Goal: Task Accomplishment & Management: Use online tool/utility

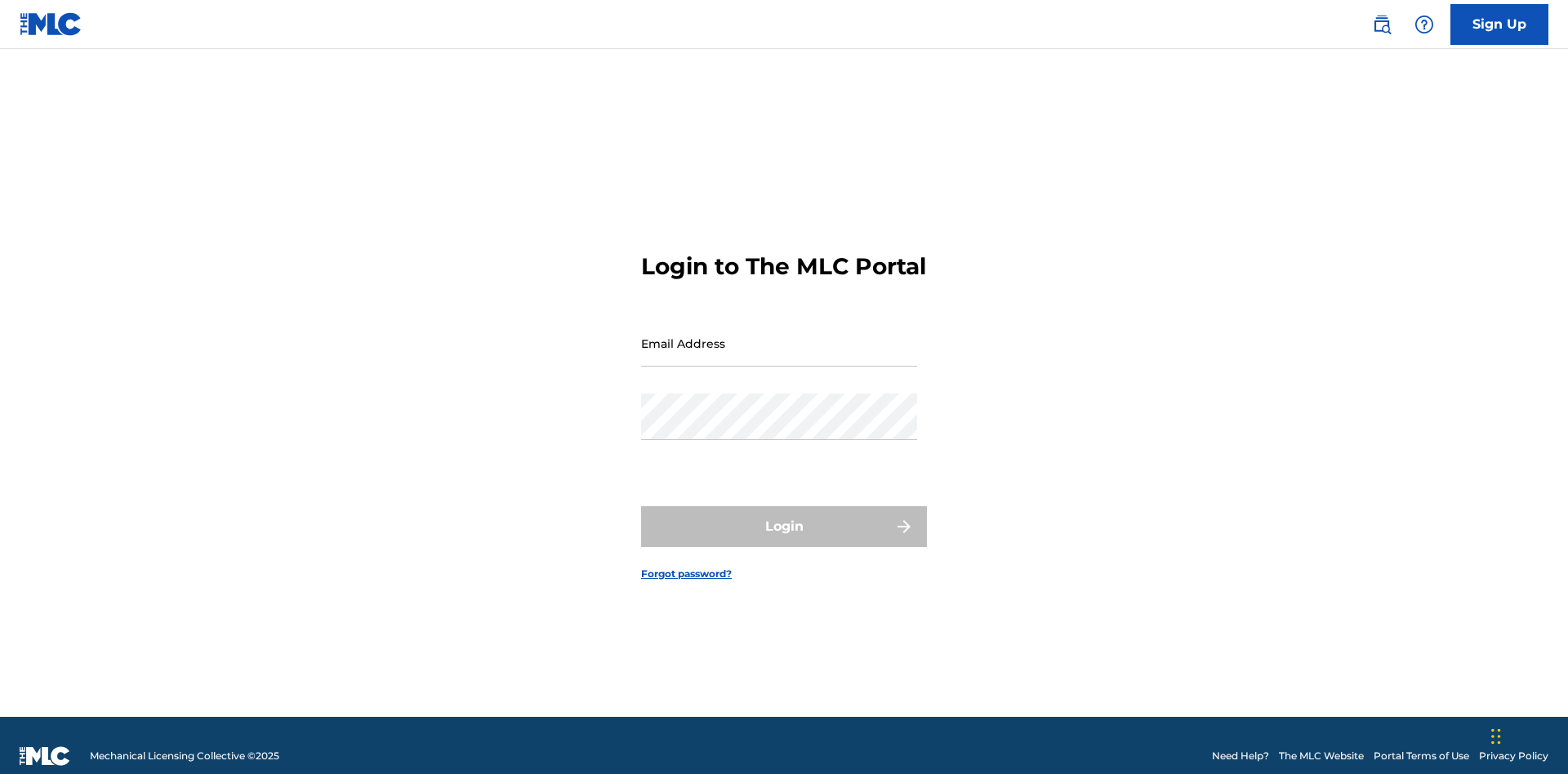
scroll to position [21, 0]
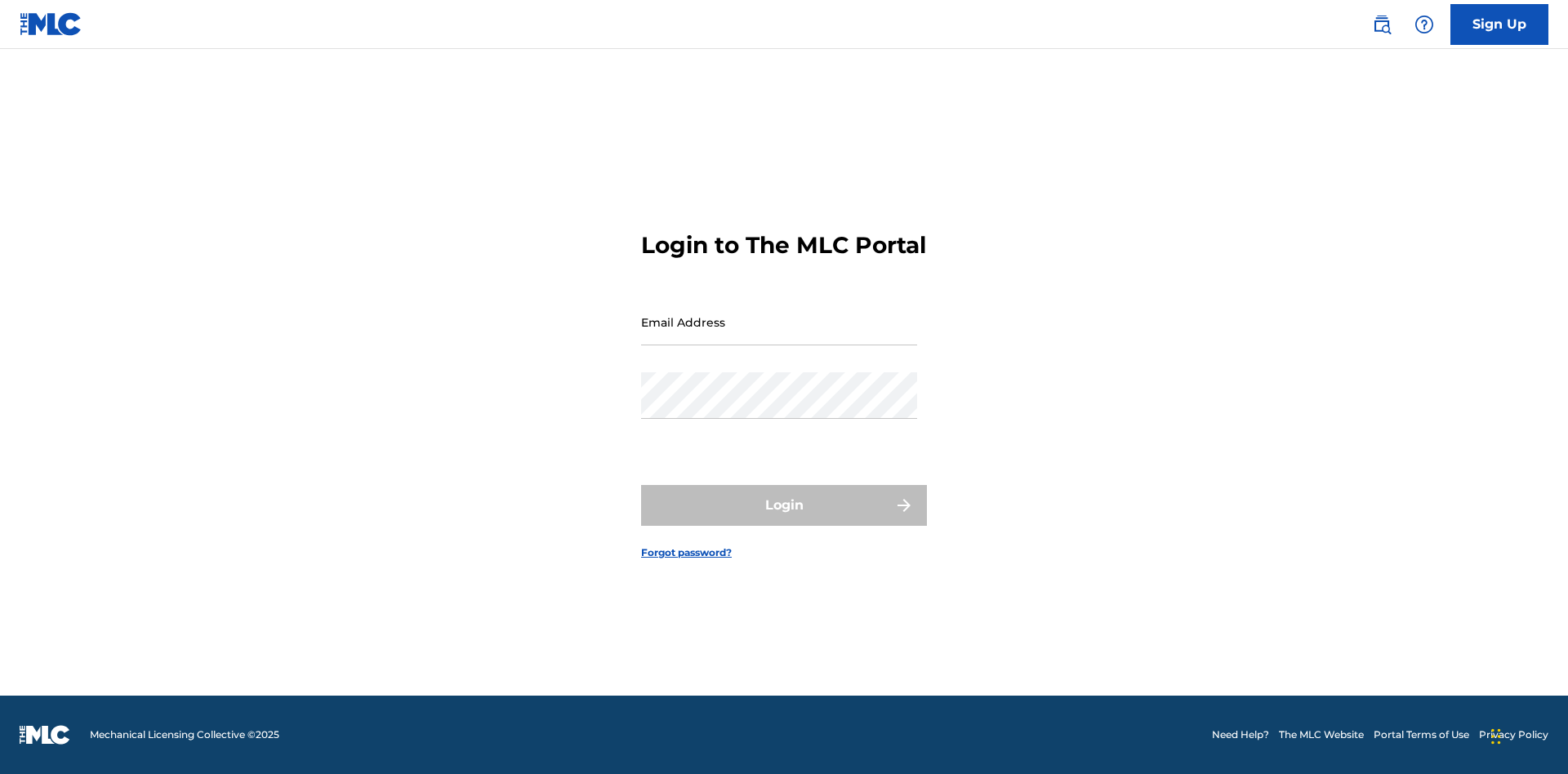
click at [779, 336] on input "Email Address" at bounding box center [779, 322] width 276 height 47
type input "[EMAIL_ADDRESS][DOMAIN_NAME]"
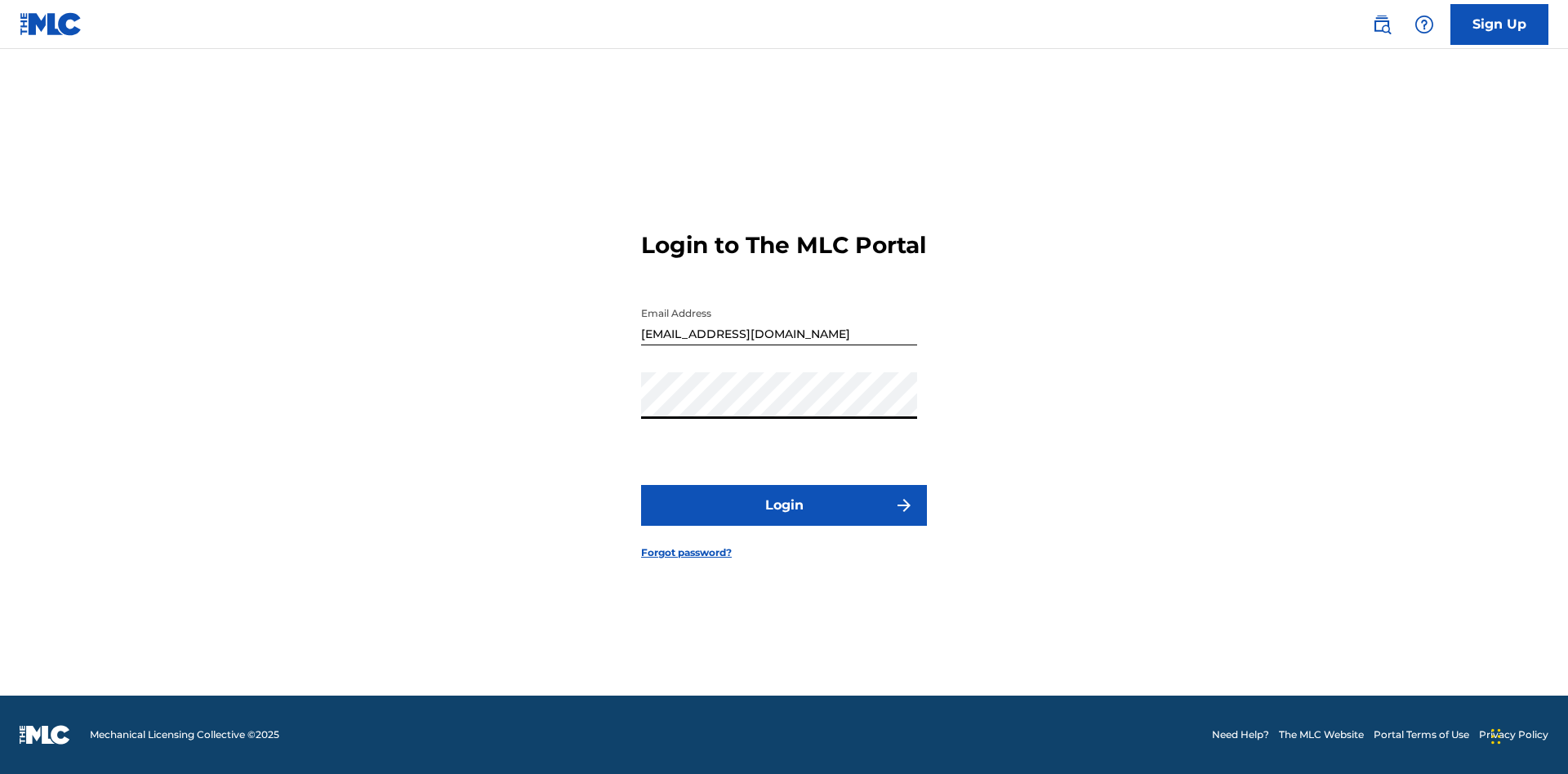
click at [784, 519] on button "Login" at bounding box center [784, 505] width 285 height 40
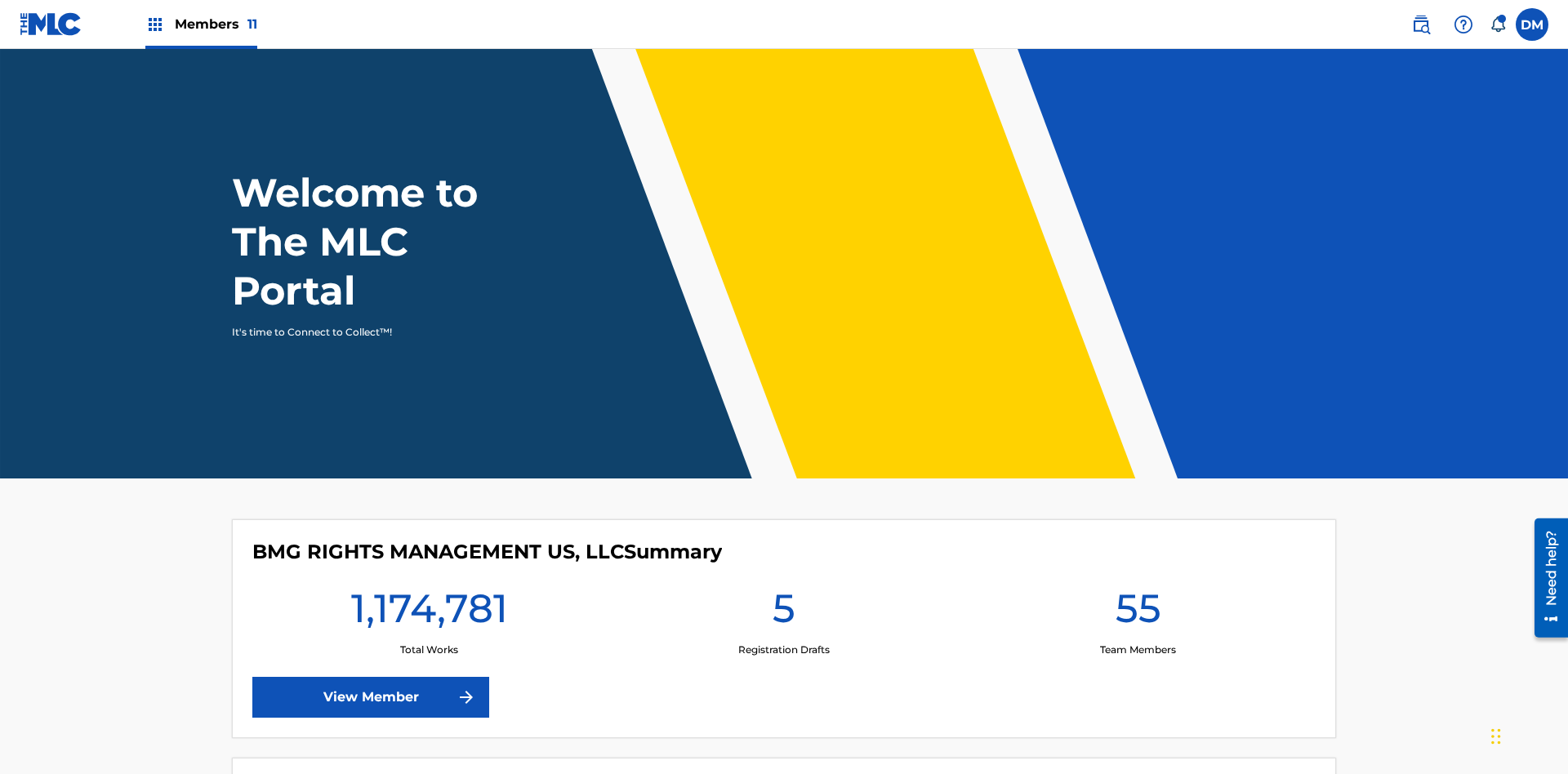
click at [201, 24] on span "Members 11" at bounding box center [216, 24] width 83 height 18
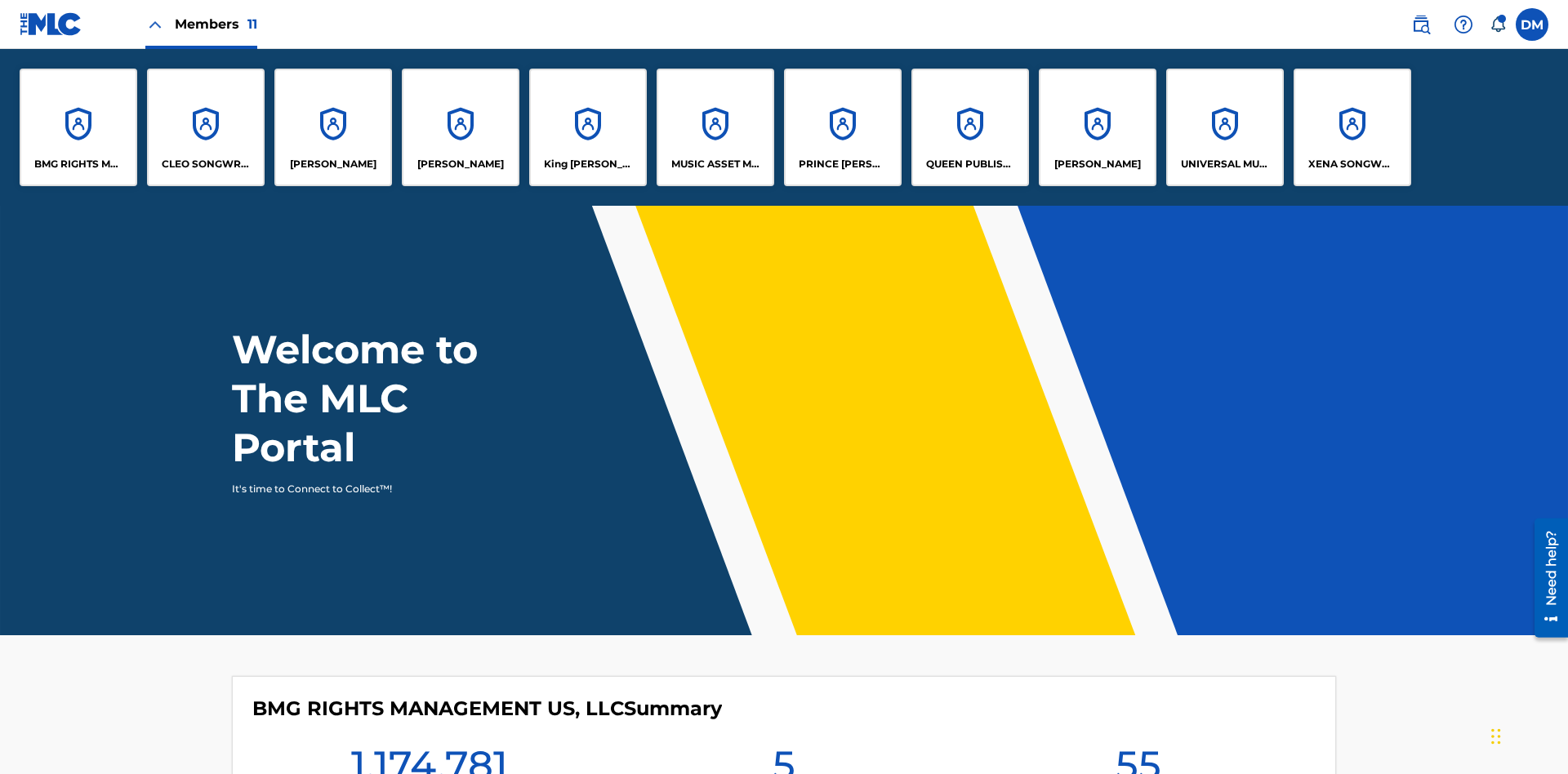
scroll to position [59, 0]
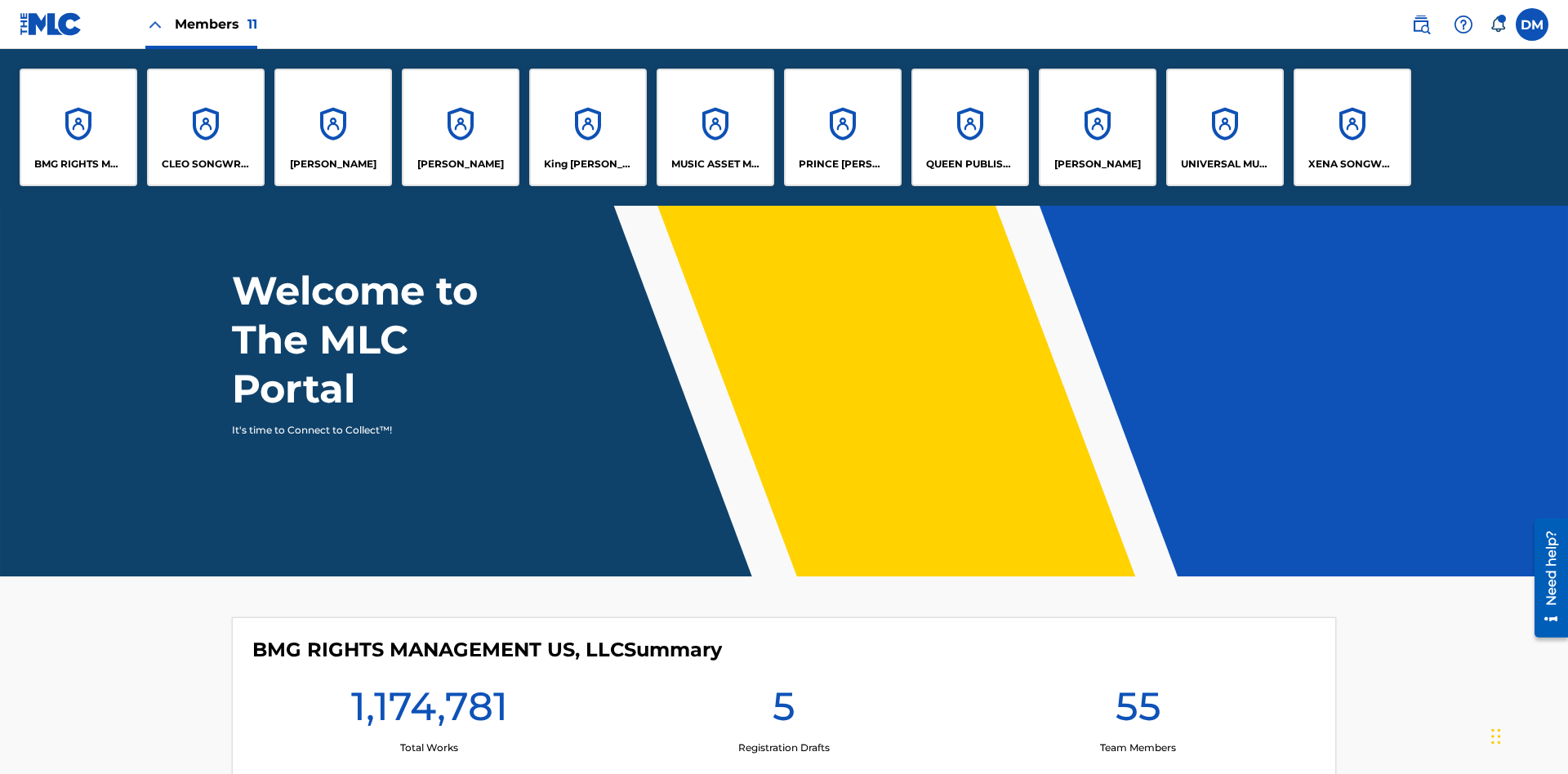
click at [969, 164] on p "QUEEN PUBLISHA" at bounding box center [970, 164] width 89 height 15
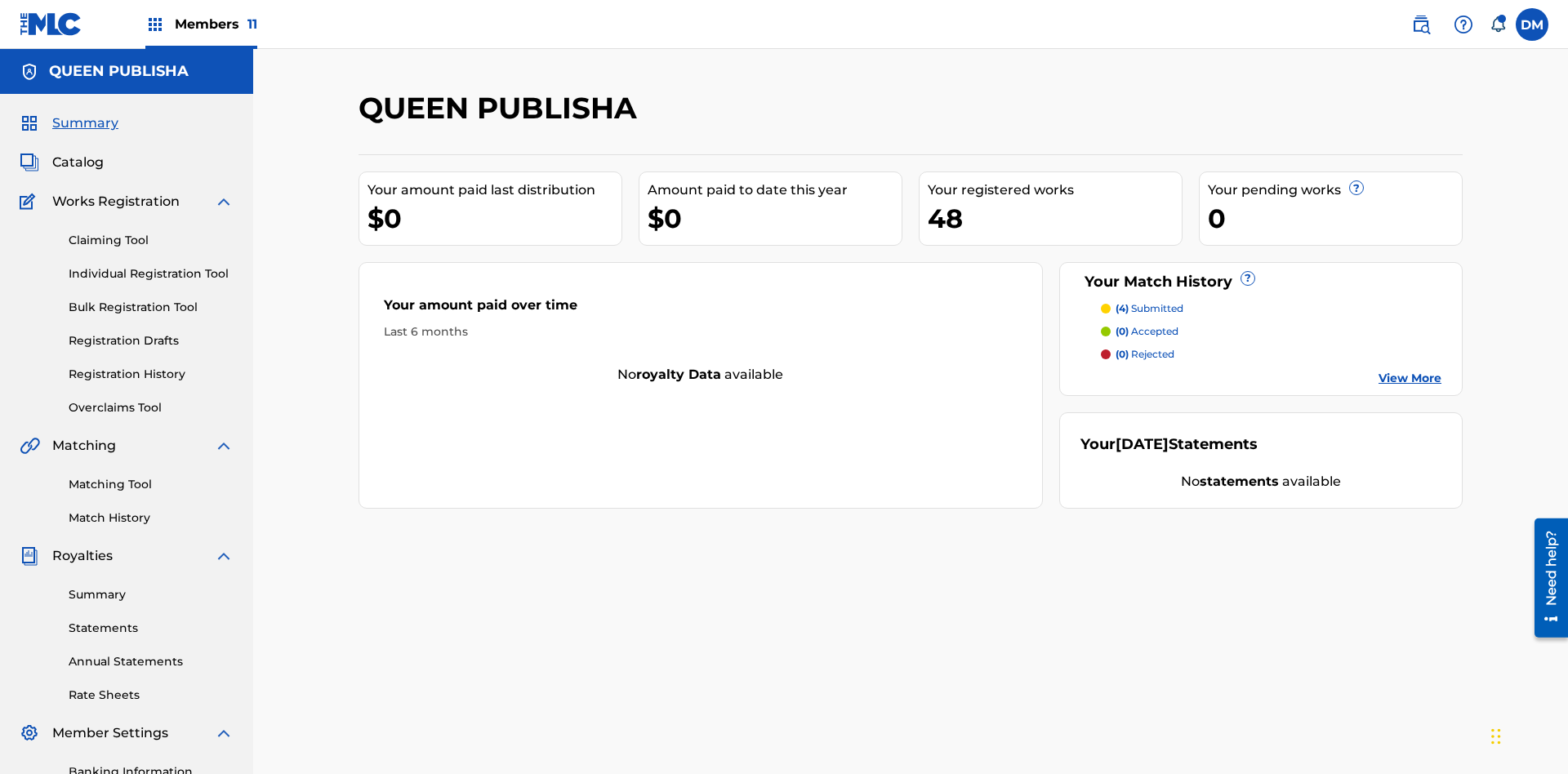
click at [151, 476] on link "Matching Tool" at bounding box center [151, 484] width 165 height 17
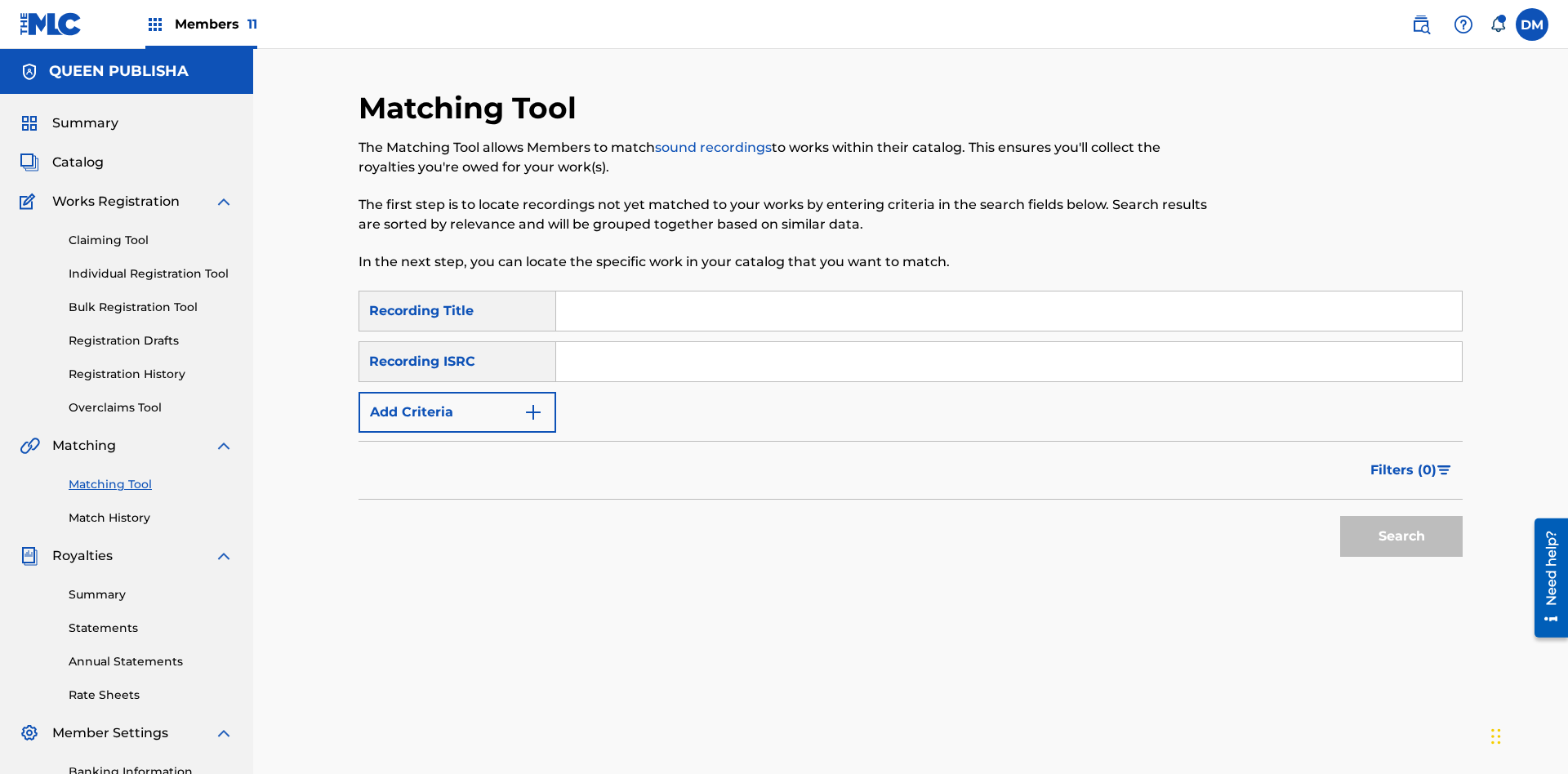
click at [1008, 292] on input "Search Form" at bounding box center [1008, 311] width 906 height 39
type input "The"
click at [1401, 515] on button "Search" at bounding box center [1400, 536] width 122 height 40
click at [1008, 292] on input "The" at bounding box center [1008, 311] width 906 height 39
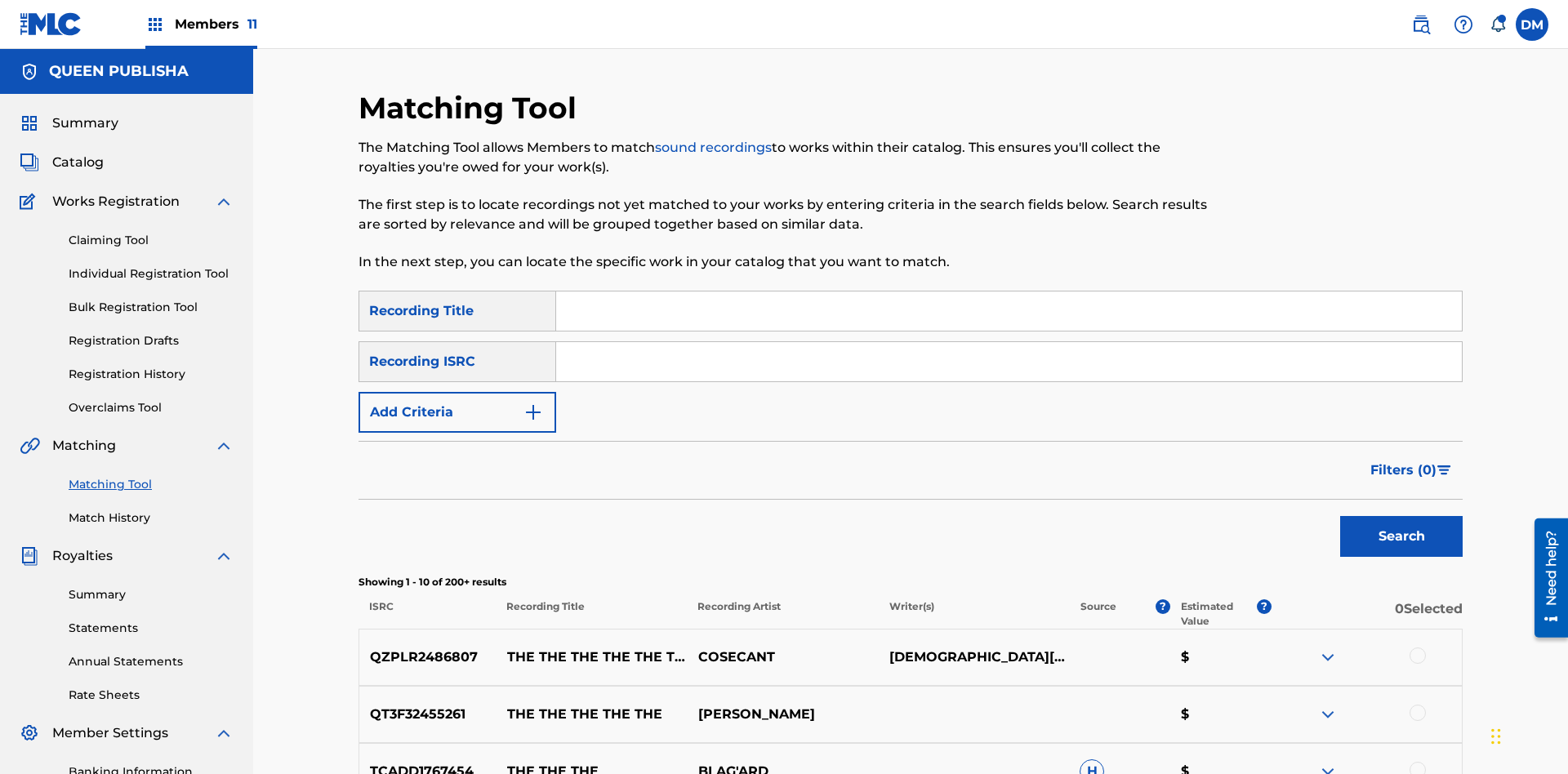
click at [1008, 342] on input "Search Form" at bounding box center [1008, 361] width 906 height 39
type input "QZPLR2486807"
click at [1401, 515] on button "Search" at bounding box center [1400, 536] width 122 height 40
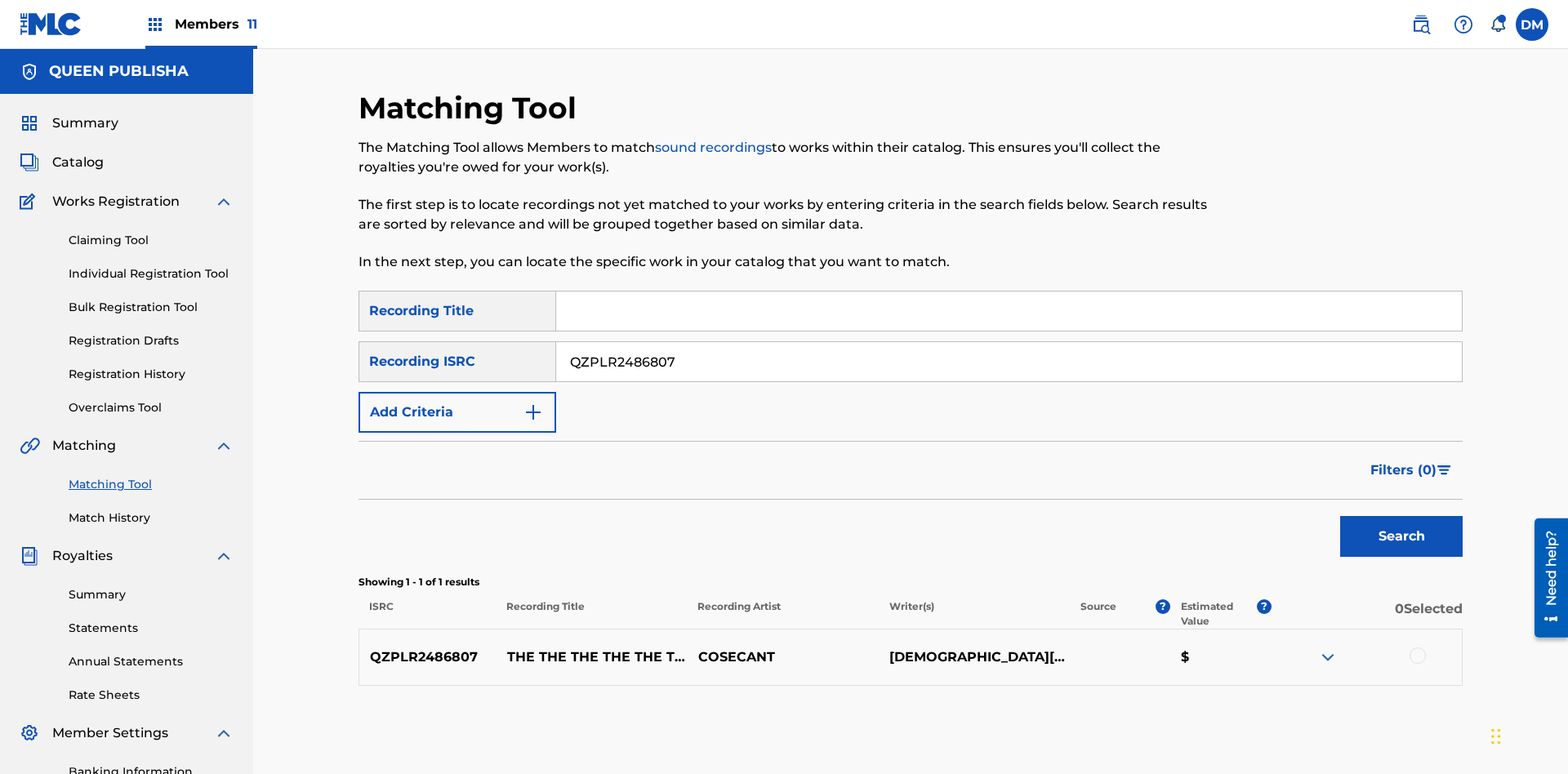
click at [1008, 342] on input "QZPLR2486807" at bounding box center [1008, 361] width 906 height 39
click at [1008, 292] on input "Search Form" at bounding box center [1008, 311] width 906 height 39
type input "THE THE THE THE THE THE THE THE"
click at [457, 392] on button "Add Criteria" at bounding box center [457, 412] width 197 height 40
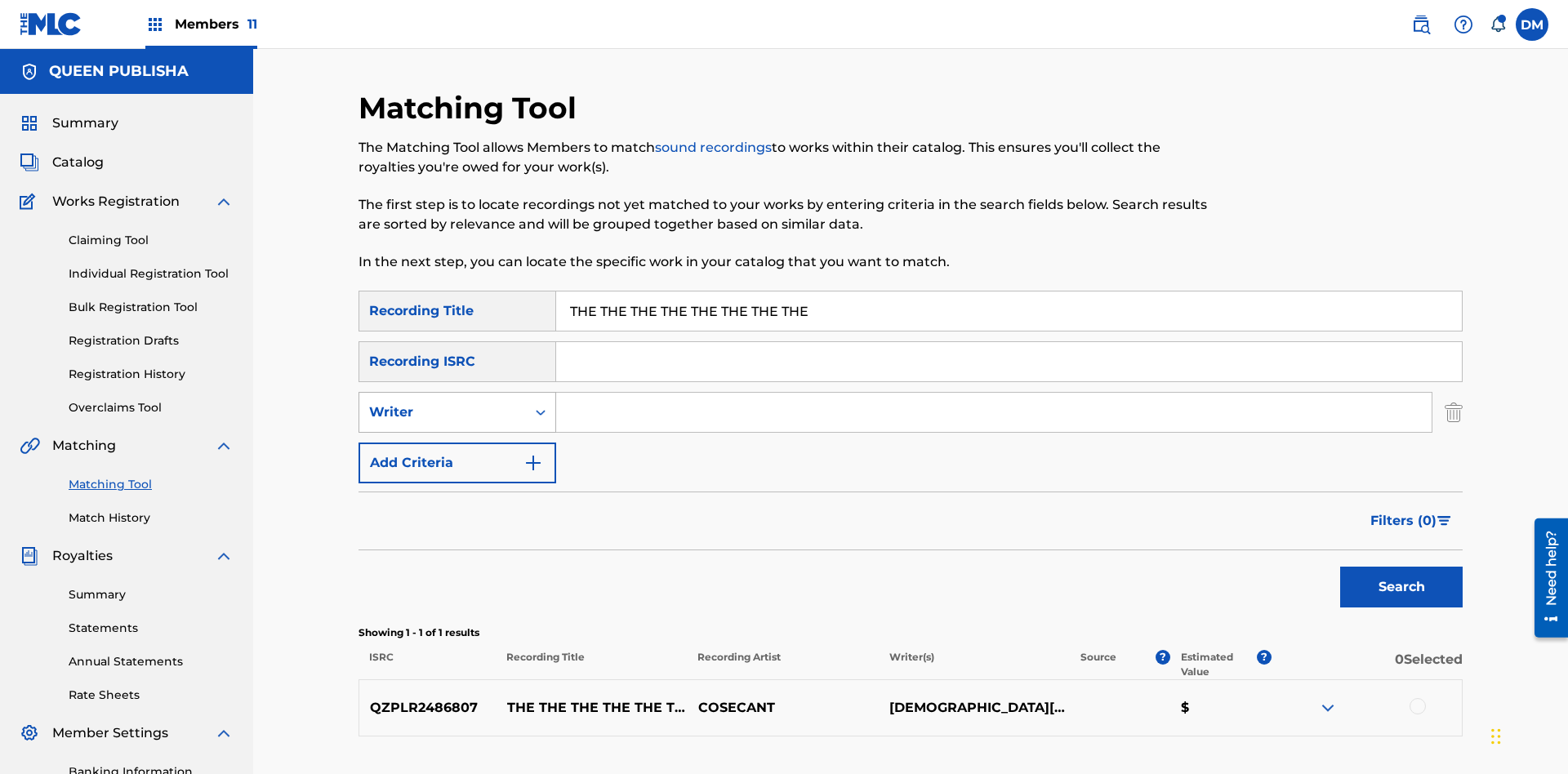
click at [442, 403] on div "Writer" at bounding box center [442, 412] width 147 height 19
click at [457, 442] on button "Add Criteria" at bounding box center [457, 462] width 197 height 40
click at [994, 393] on input "Search Form" at bounding box center [994, 412] width 875 height 39
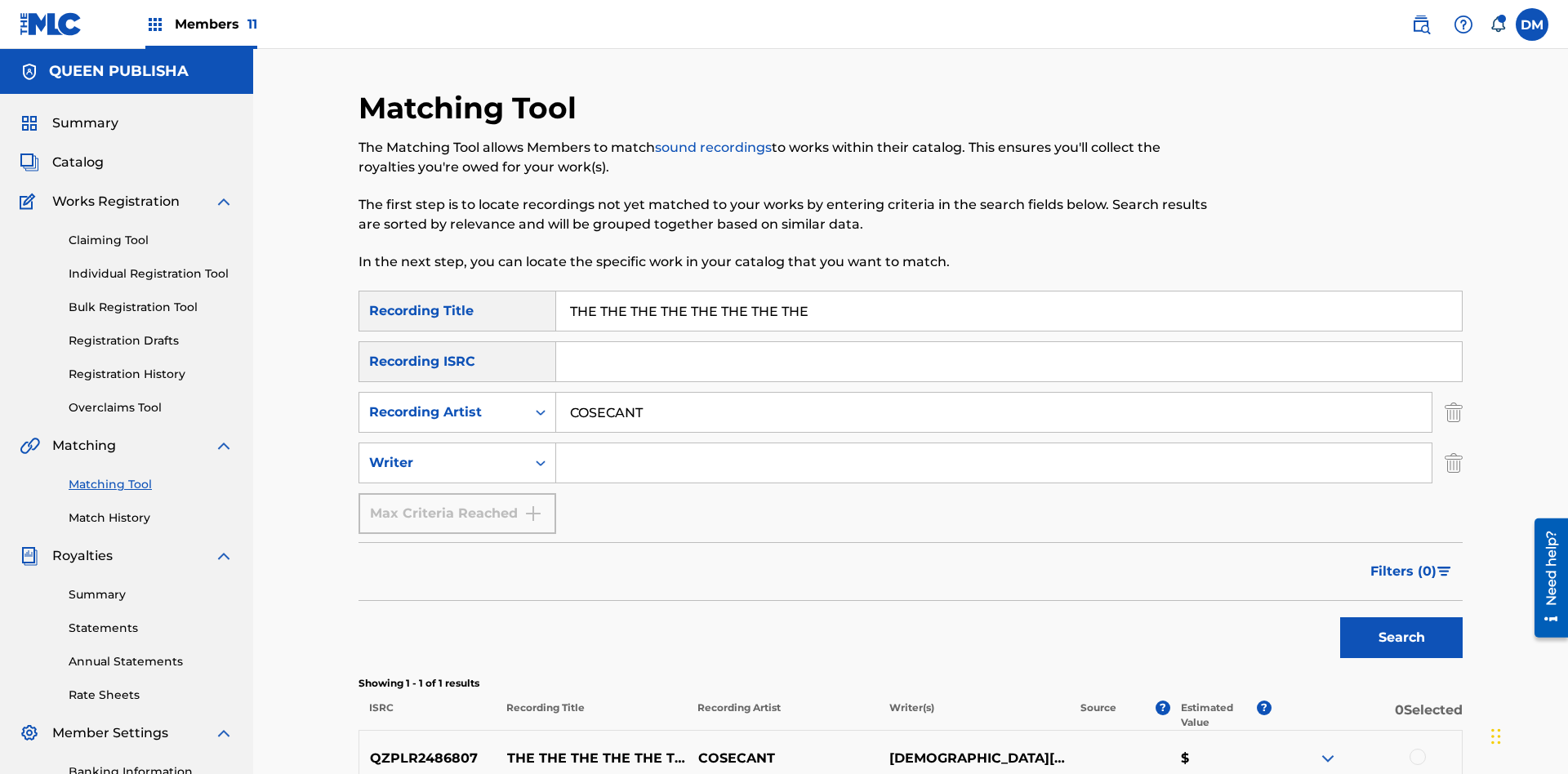
type input "COSECANT"
click at [994, 443] on input "Search Form" at bounding box center [994, 462] width 875 height 39
type input "CHRISTIAN K HEWLETT"
click at [1401, 617] on button "Search" at bounding box center [1400, 637] width 122 height 40
click at [1008, 292] on input "THE THE THE THE THE THE THE THE" at bounding box center [1008, 311] width 906 height 39
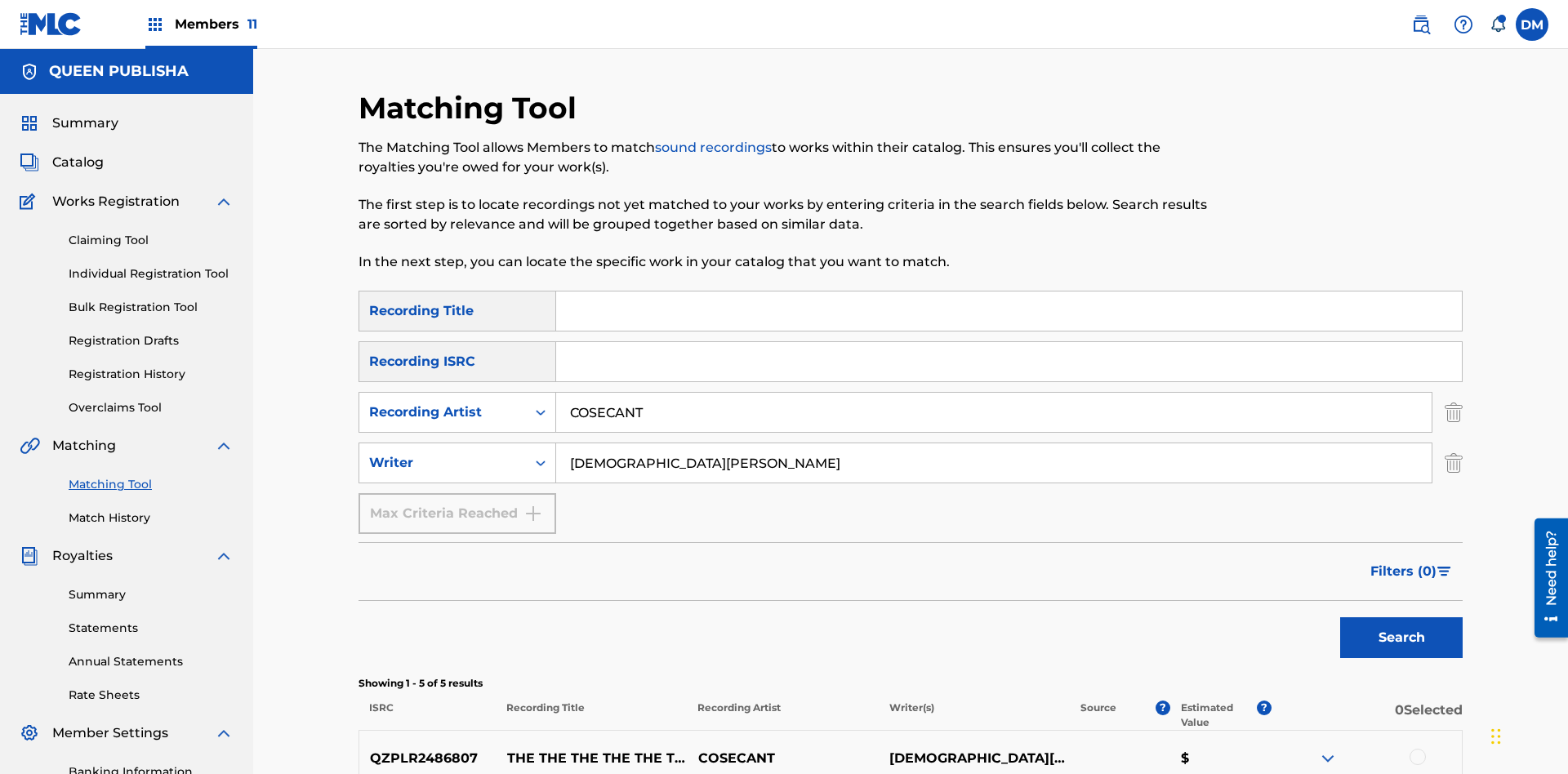
click at [994, 393] on input "COSECANT" at bounding box center [994, 412] width 875 height 39
click at [994, 443] on input "CHRISTIAN K HEWLETT" at bounding box center [994, 462] width 875 height 39
click at [1008, 292] on input "Search Form" at bounding box center [1008, 311] width 906 height 39
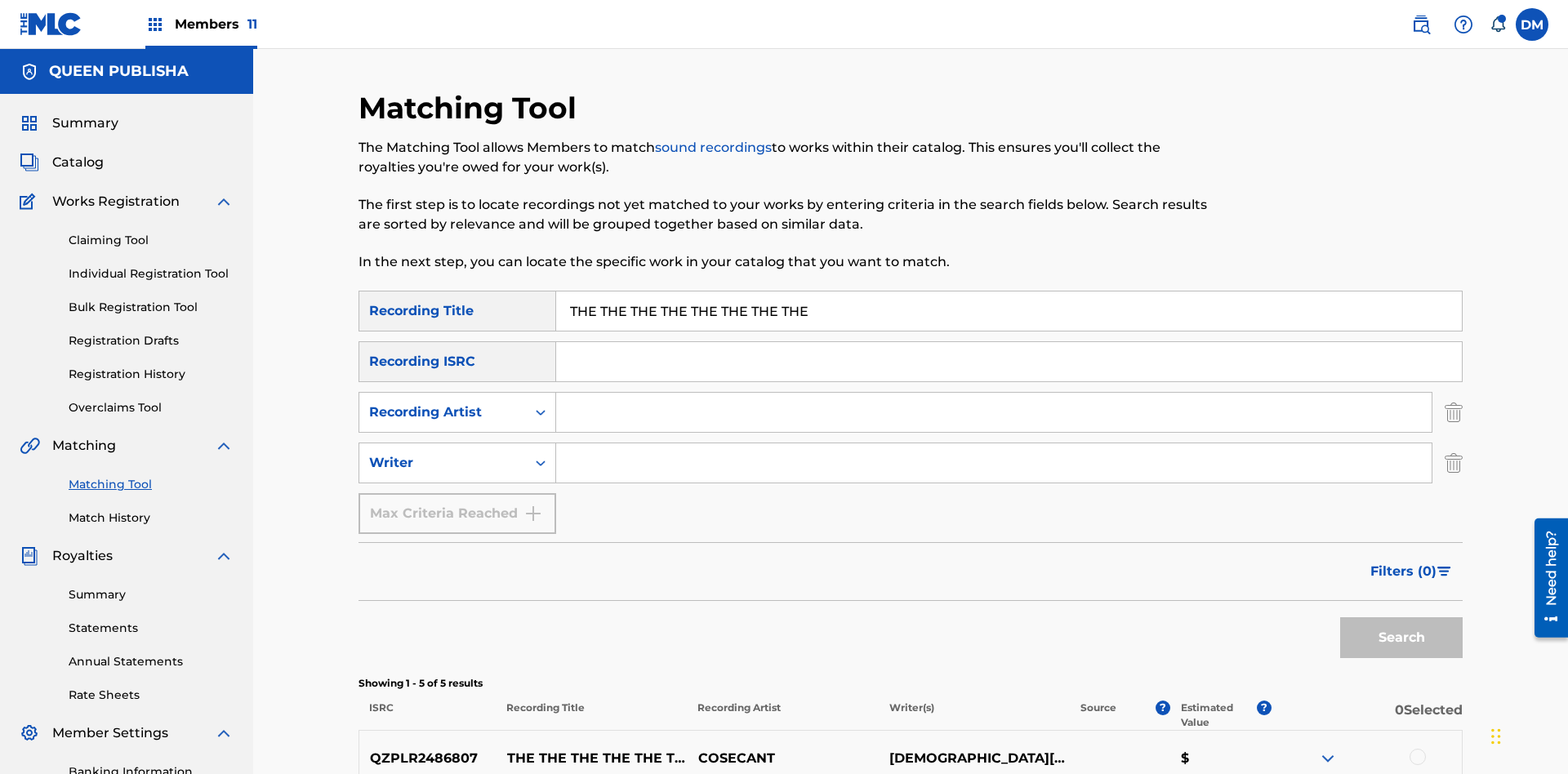
type input "THE THE THE THE THE THE THE THE"
click at [1401, 617] on button "Search" at bounding box center [1400, 637] width 122 height 40
click at [1008, 292] on input "THE THE THE THE THE THE THE THE" at bounding box center [1008, 311] width 906 height 39
click at [994, 393] on input "Search Form" at bounding box center [994, 412] width 875 height 39
type input "COSECANT"
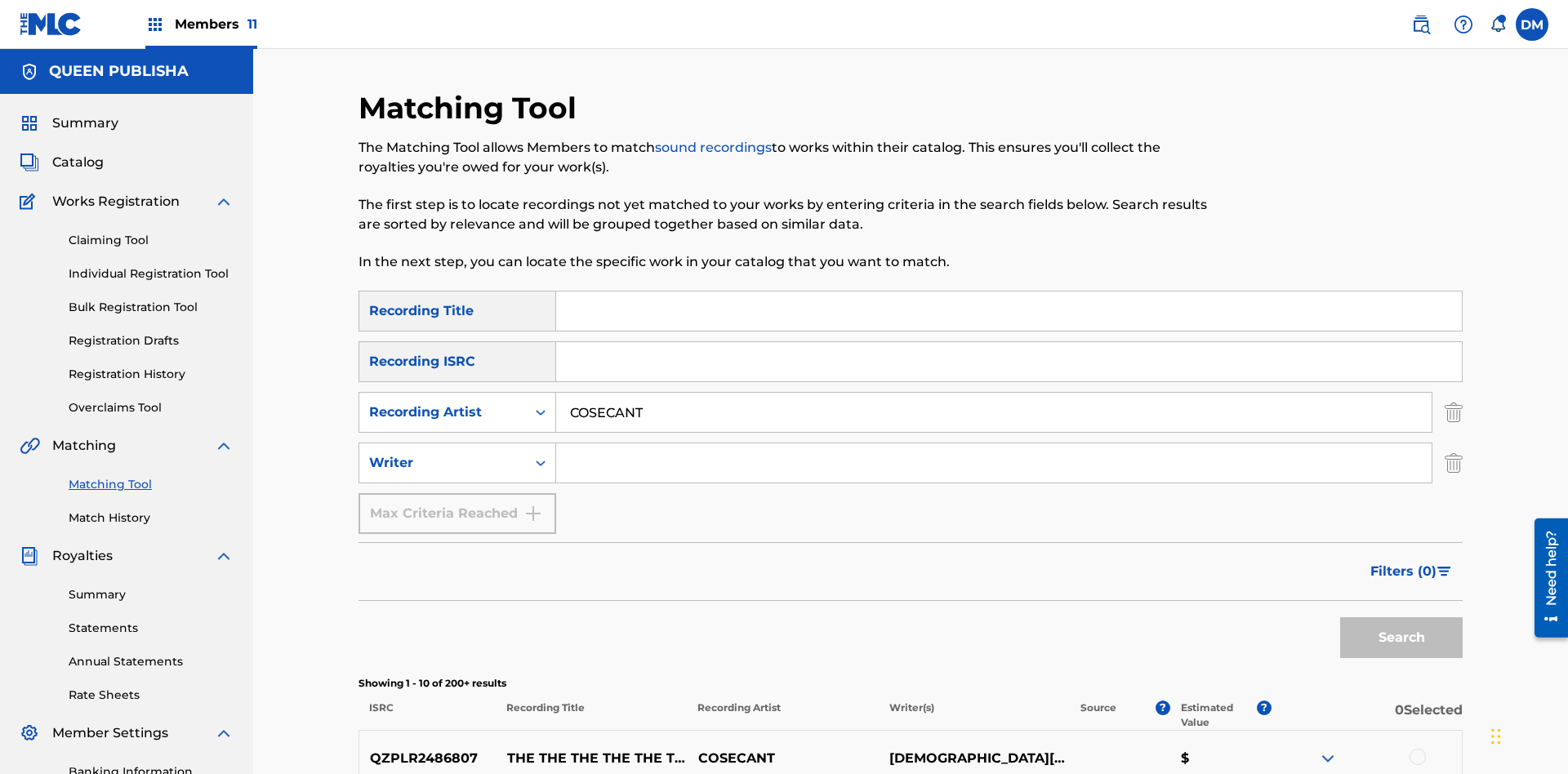
click at [1401, 617] on button "Search" at bounding box center [1400, 637] width 122 height 40
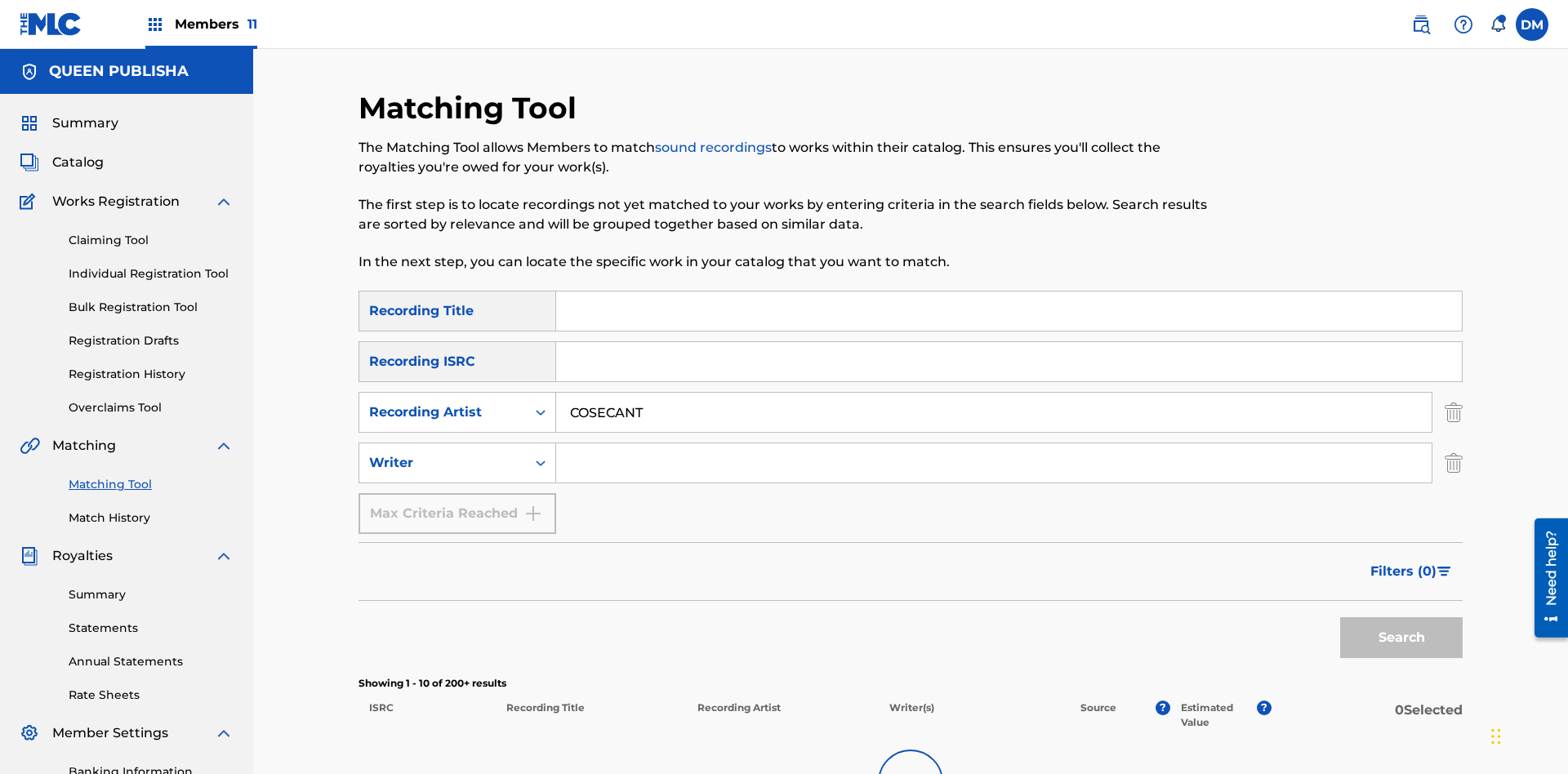
click at [994, 393] on input "COSECANT" at bounding box center [994, 412] width 875 height 39
click at [994, 443] on input "Search Form" at bounding box center [994, 462] width 875 height 39
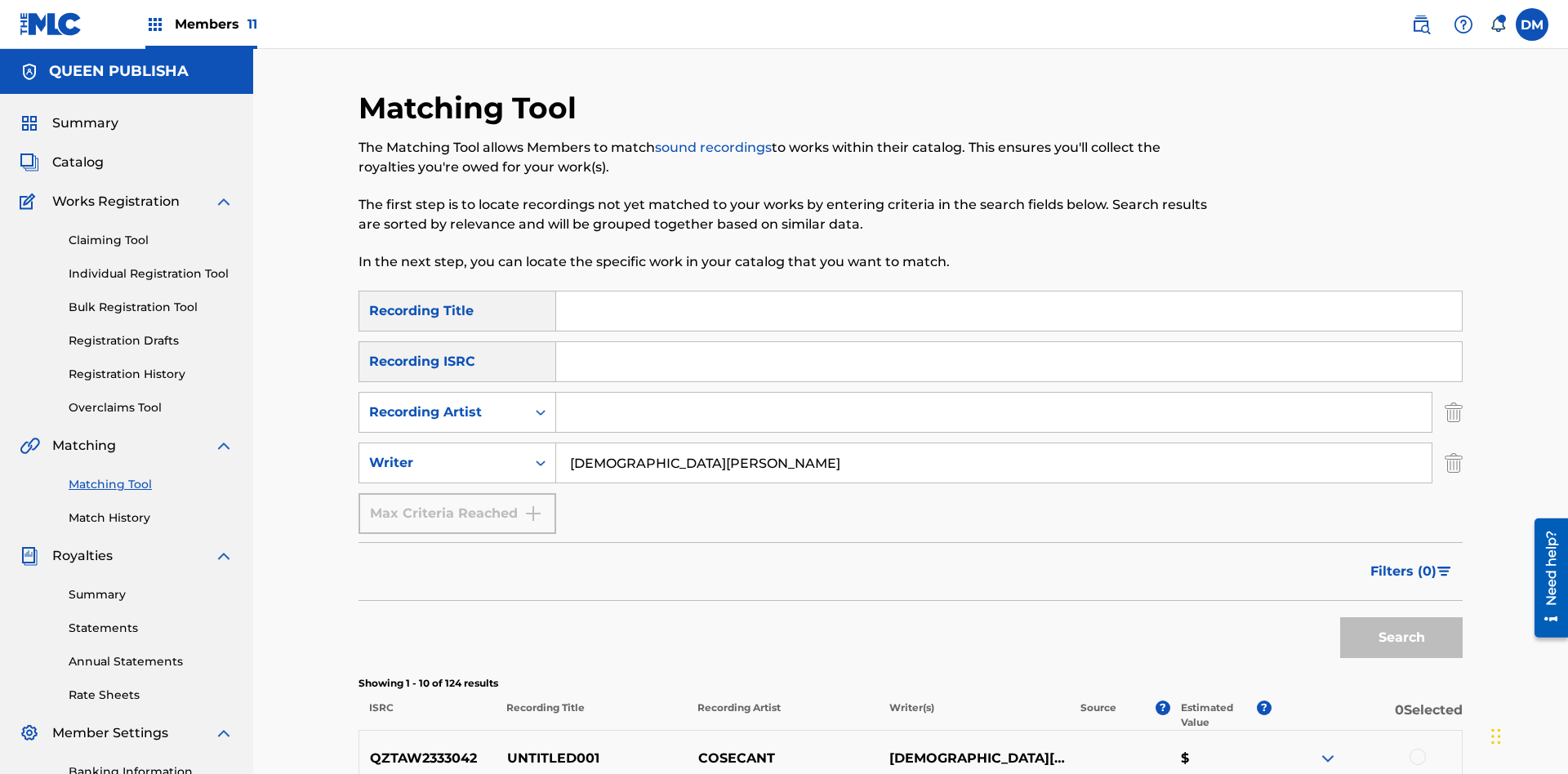
type input "CHRISTIAN K HEWLETT"
click at [1401, 617] on button "Search" at bounding box center [1400, 637] width 122 height 40
click at [994, 443] on input "CHRISTIAN K HEWLETT" at bounding box center [994, 462] width 875 height 39
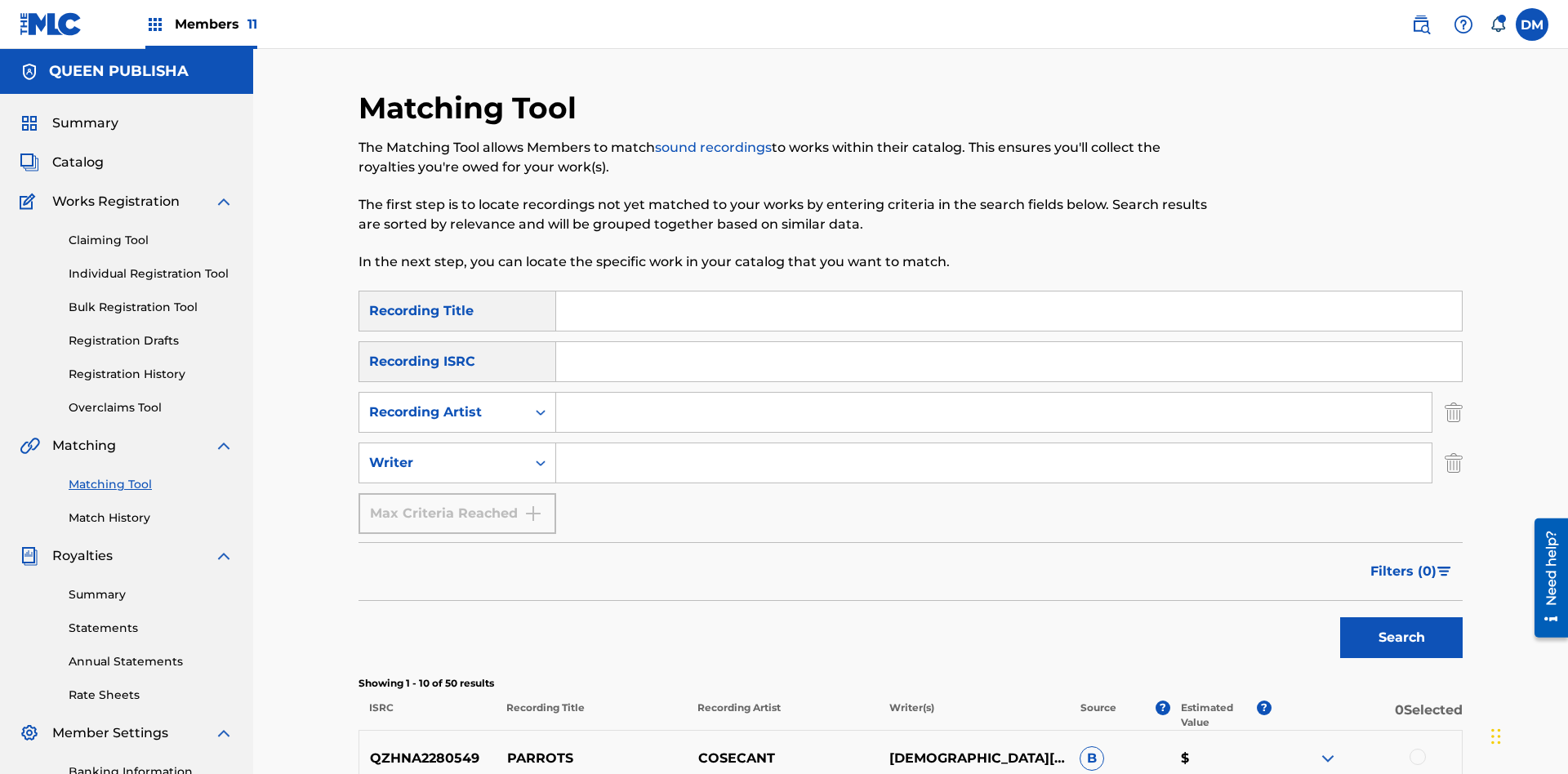
click at [1417, 748] on div at bounding box center [1418, 757] width 17 height 17
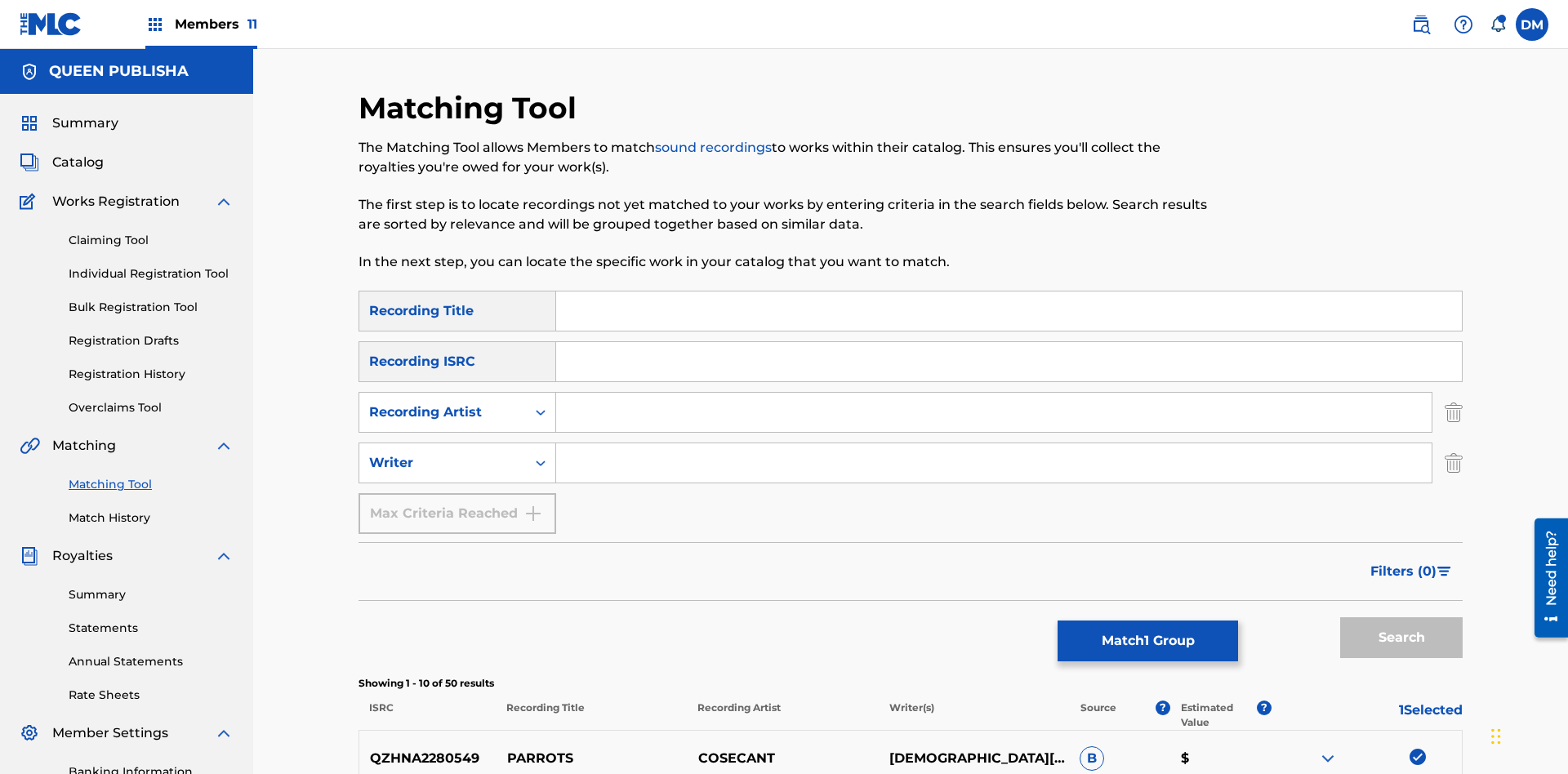
click at [1147, 641] on button "Match 1 Group" at bounding box center [1147, 640] width 181 height 40
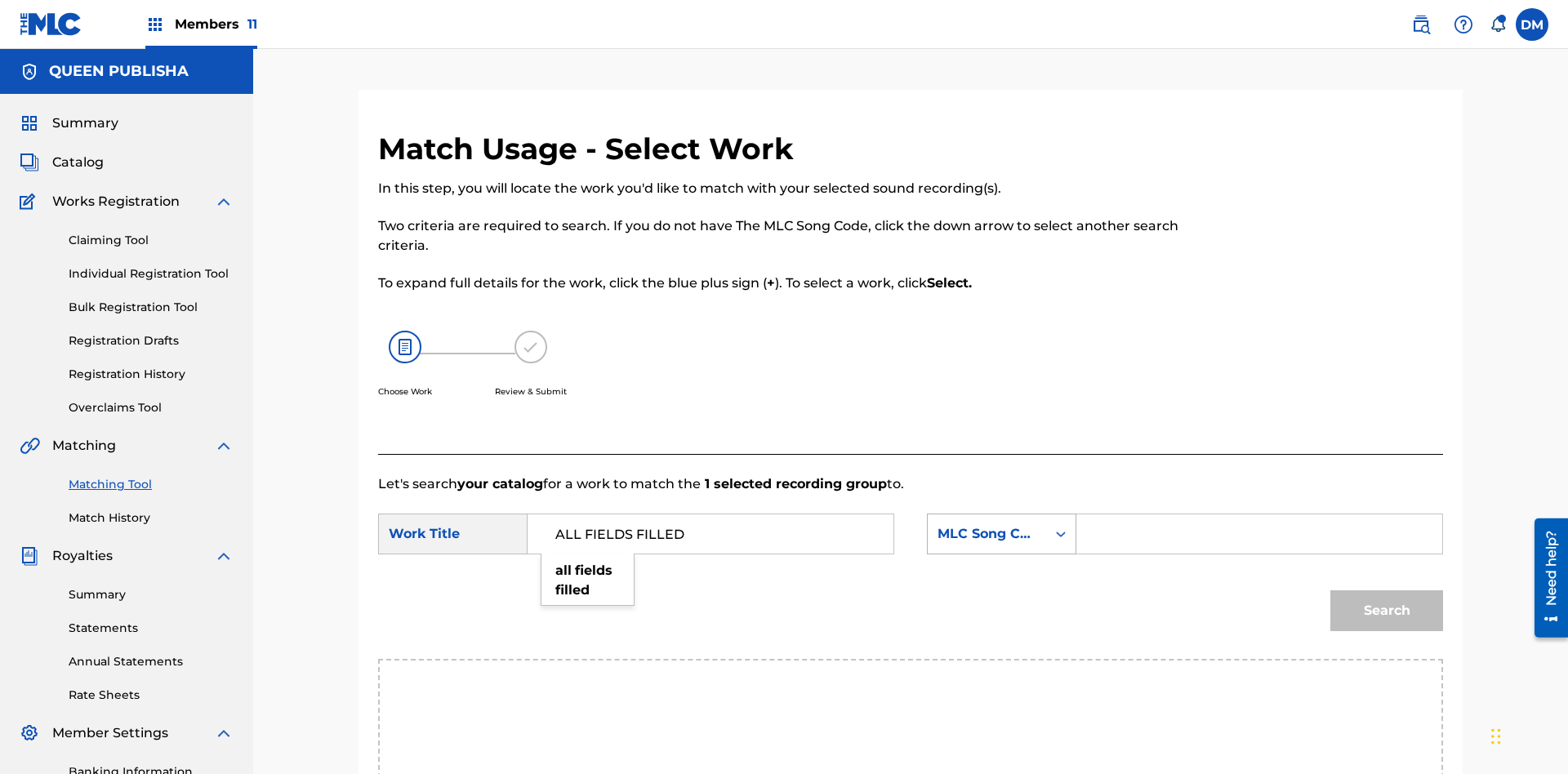
type input "ALL FIELDS FILLED"
click at [1001, 524] on div "MLC Song Code" at bounding box center [987, 533] width 99 height 19
click at [1001, 595] on div "ISWC" at bounding box center [1001, 615] width 148 height 40
type input "T2736922134"
click at [1386, 590] on button "Search" at bounding box center [1386, 610] width 113 height 40
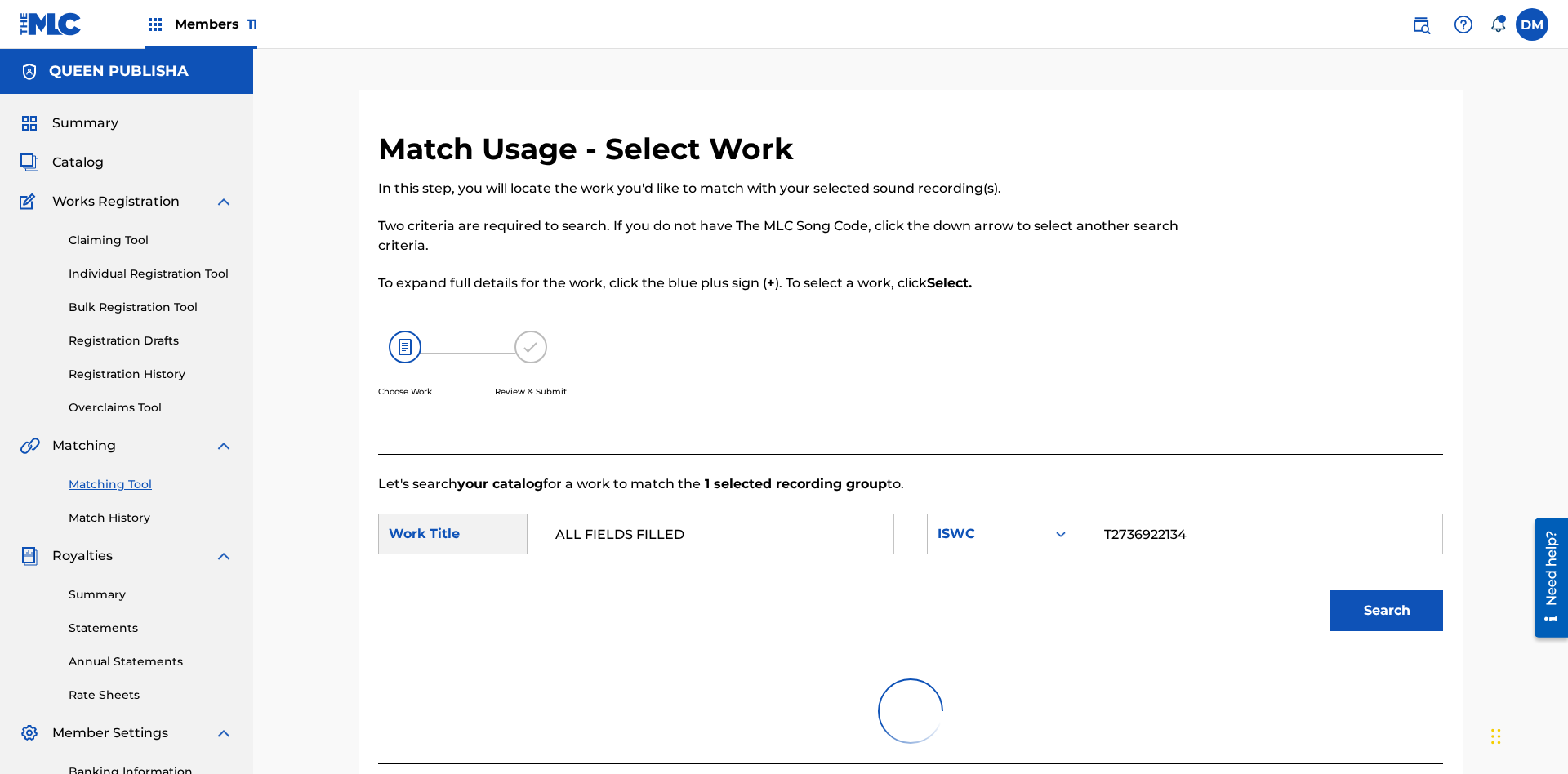
scroll to position [238, 0]
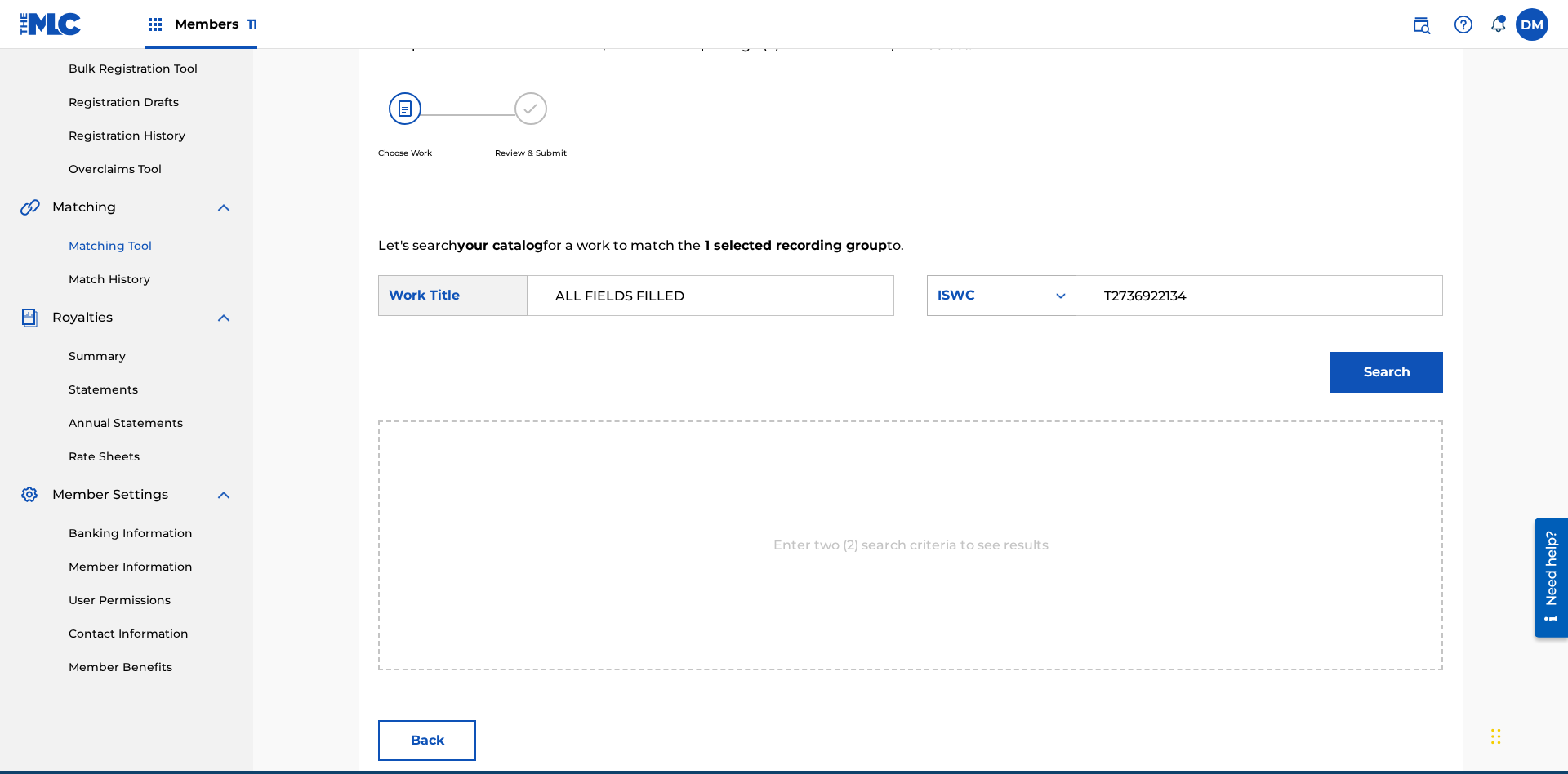
click at [1258, 276] on input "T2736922134" at bounding box center [1259, 295] width 338 height 39
click at [1001, 285] on div "ISWC" at bounding box center [987, 294] width 99 height 19
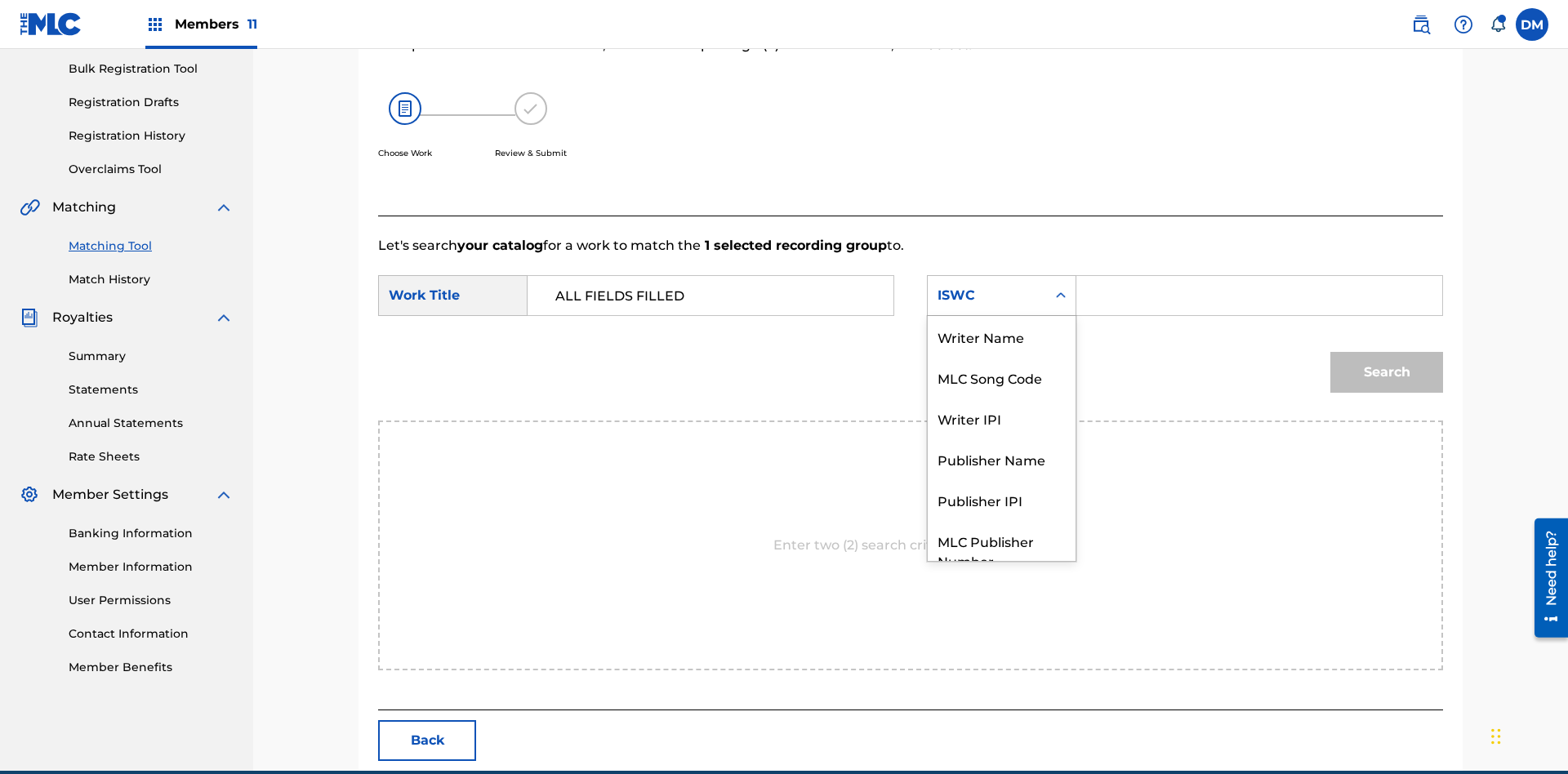
click at [1001, 357] on div "MLC Song Code" at bounding box center [1001, 377] width 148 height 40
click at [1258, 276] on input "Search Form" at bounding box center [1259, 295] width 338 height 39
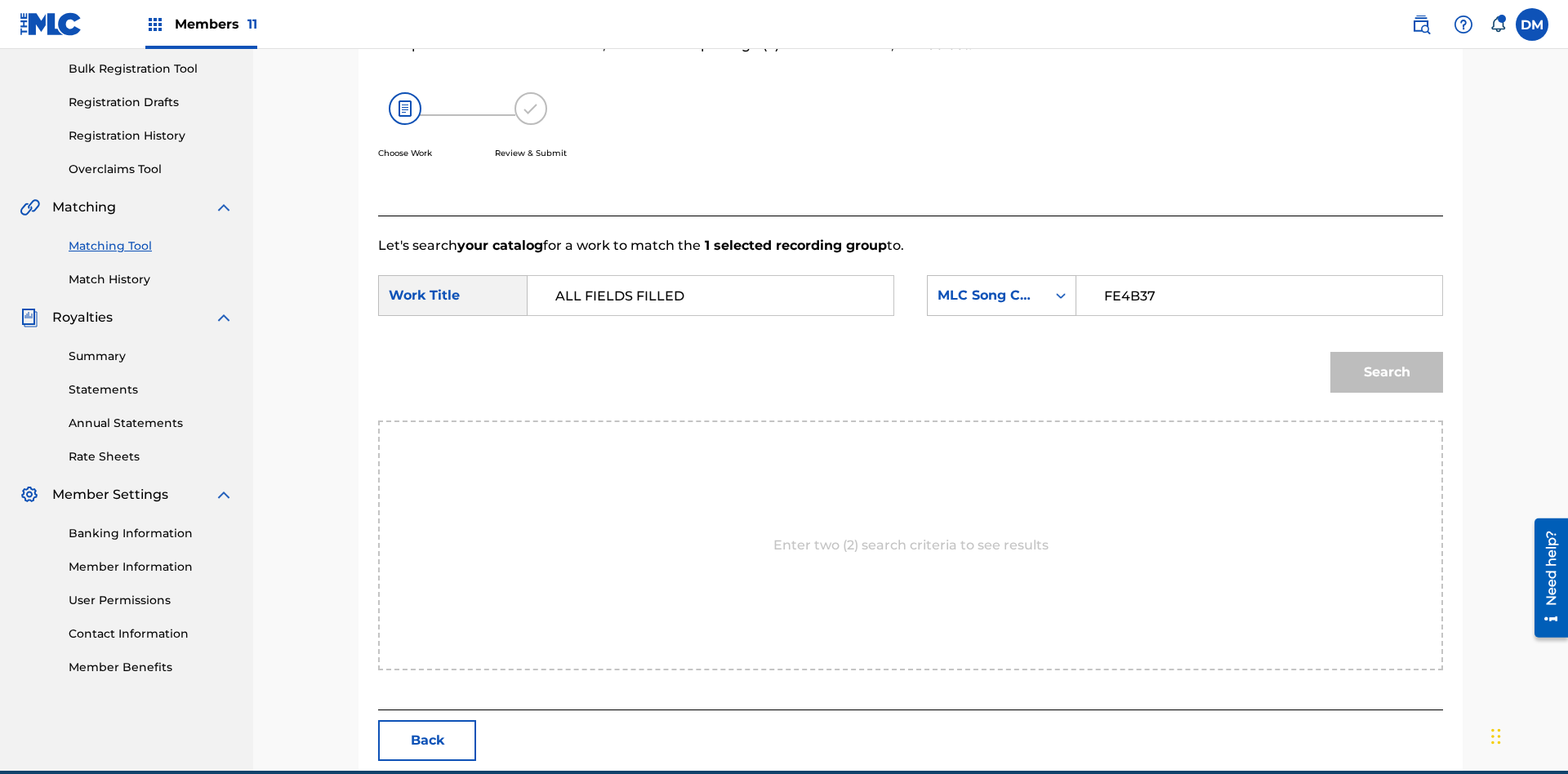
click at [1386, 352] on button "Search" at bounding box center [1386, 372] width 113 height 40
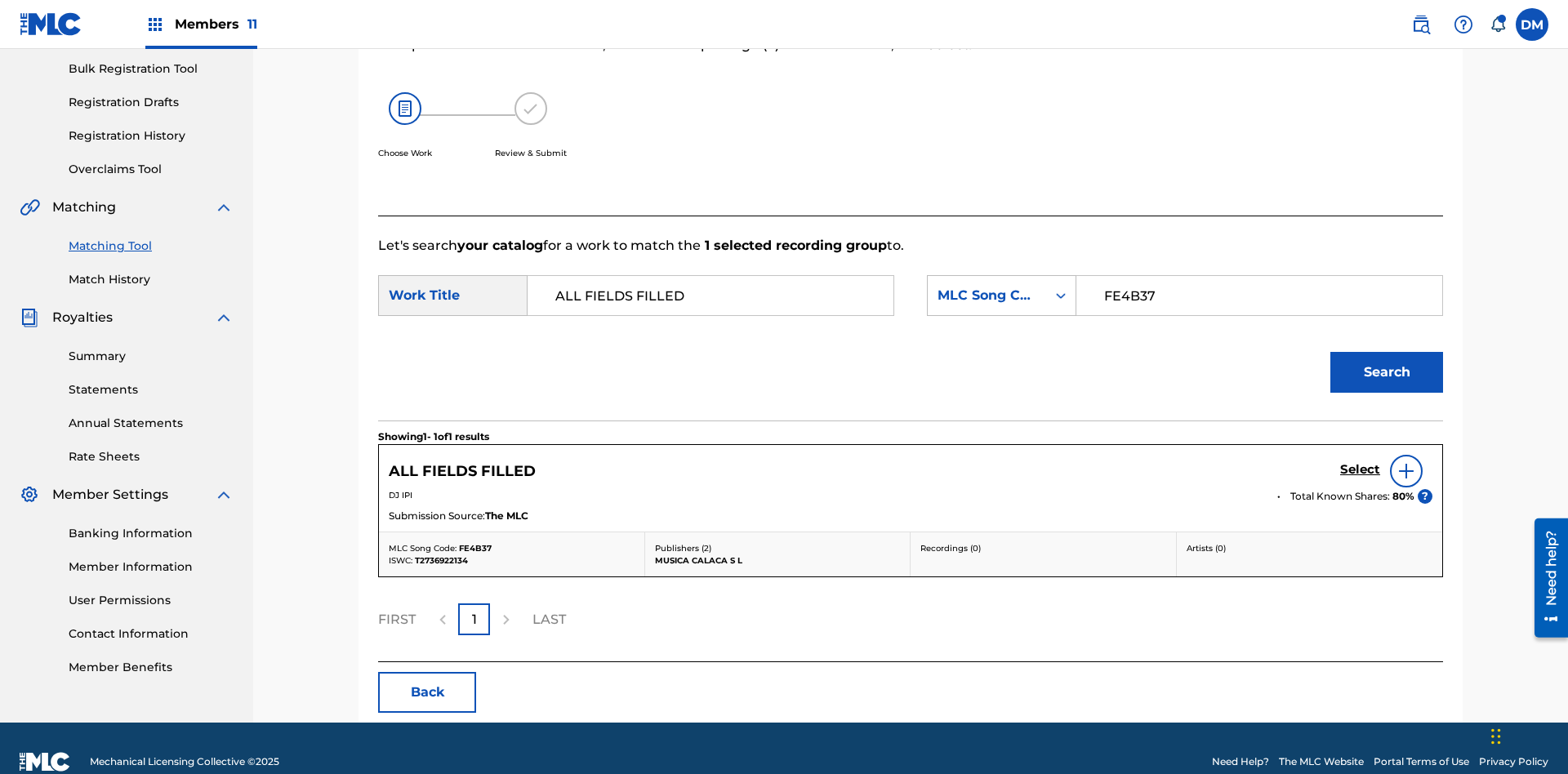
click at [1258, 276] on input "FE4B37" at bounding box center [1259, 295] width 338 height 39
click at [1001, 285] on div "MLC Song Code" at bounding box center [987, 294] width 99 height 19
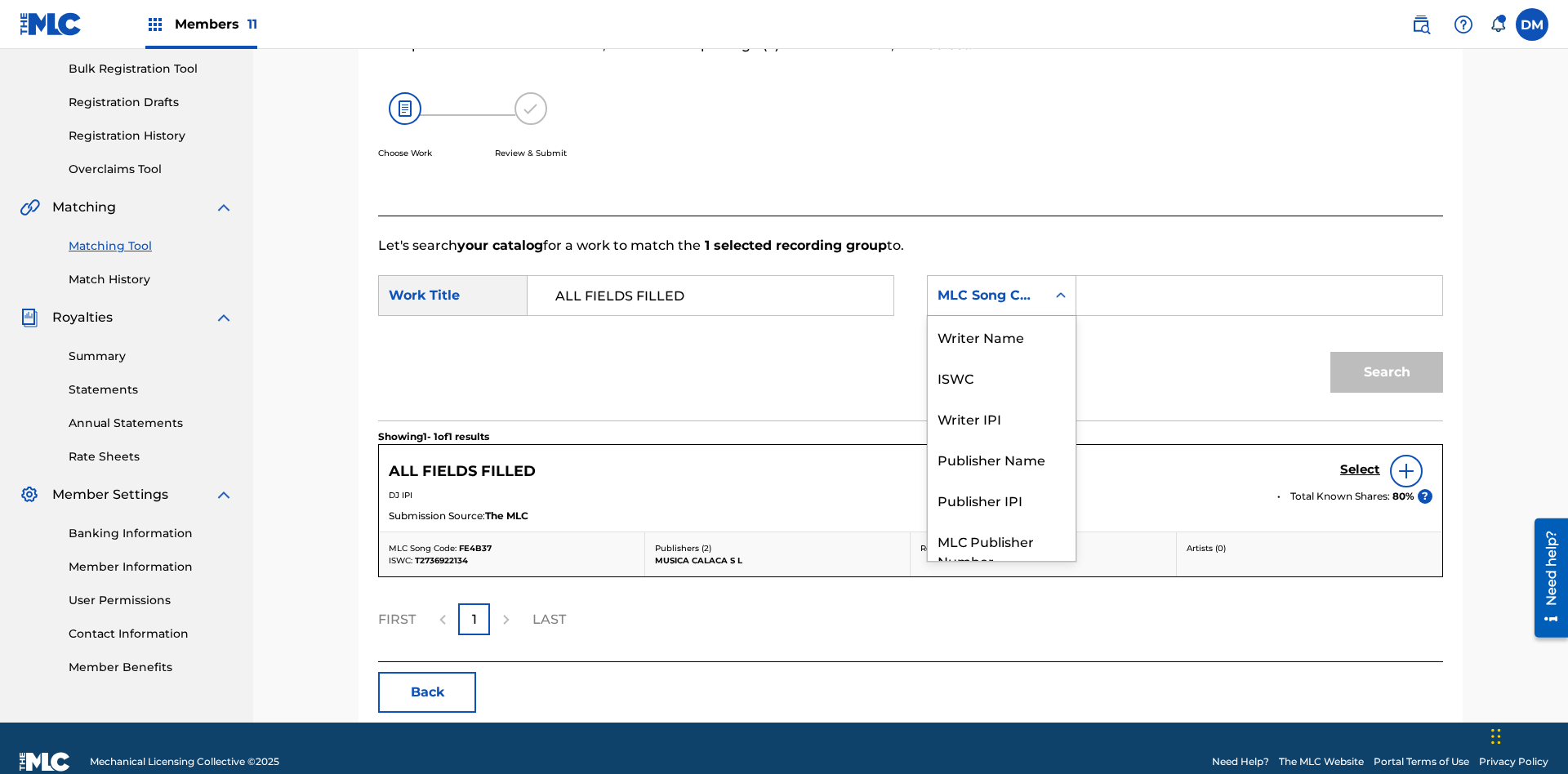
click at [1001, 357] on div "Writer Name" at bounding box center [1001, 336] width 148 height 40
click at [1258, 276] on input "Search Form" at bounding box center [1259, 295] width 338 height 39
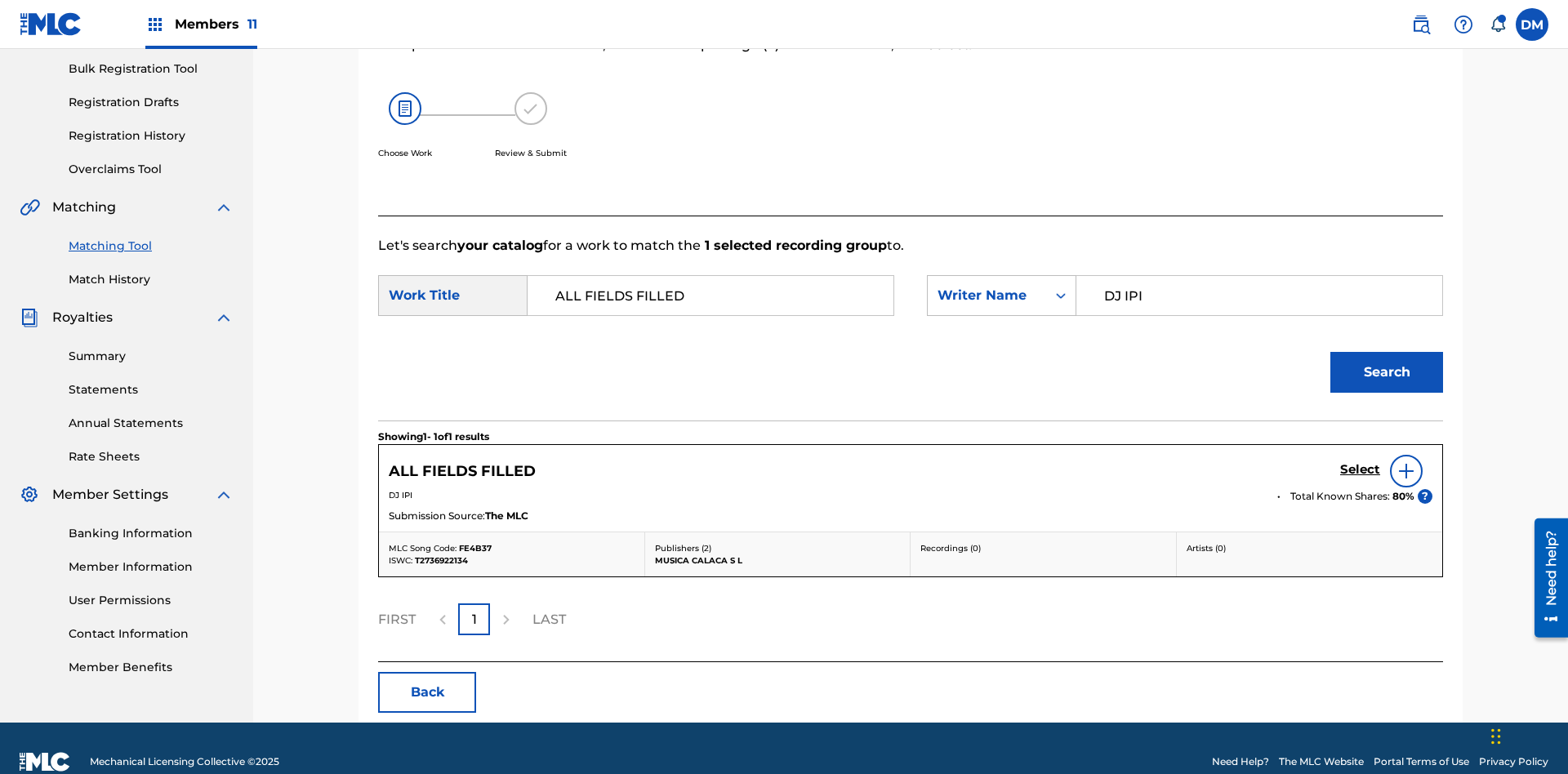
type input "DJ IPI"
click at [1386, 352] on button "Search" at bounding box center [1386, 372] width 113 height 40
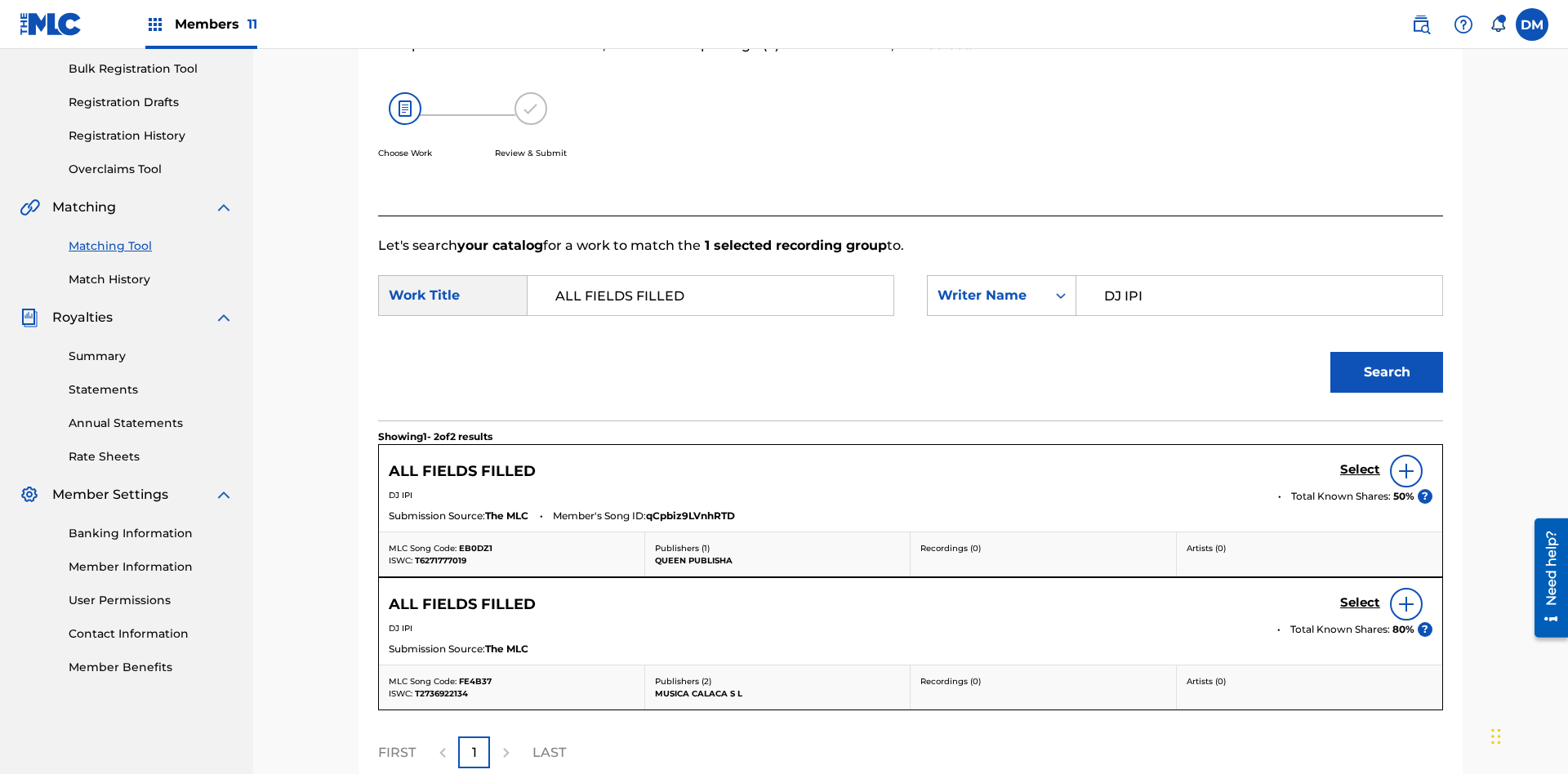
click at [1258, 276] on input "DJ IPI" at bounding box center [1259, 295] width 338 height 39
click at [1001, 285] on div "Writer Name" at bounding box center [987, 294] width 99 height 19
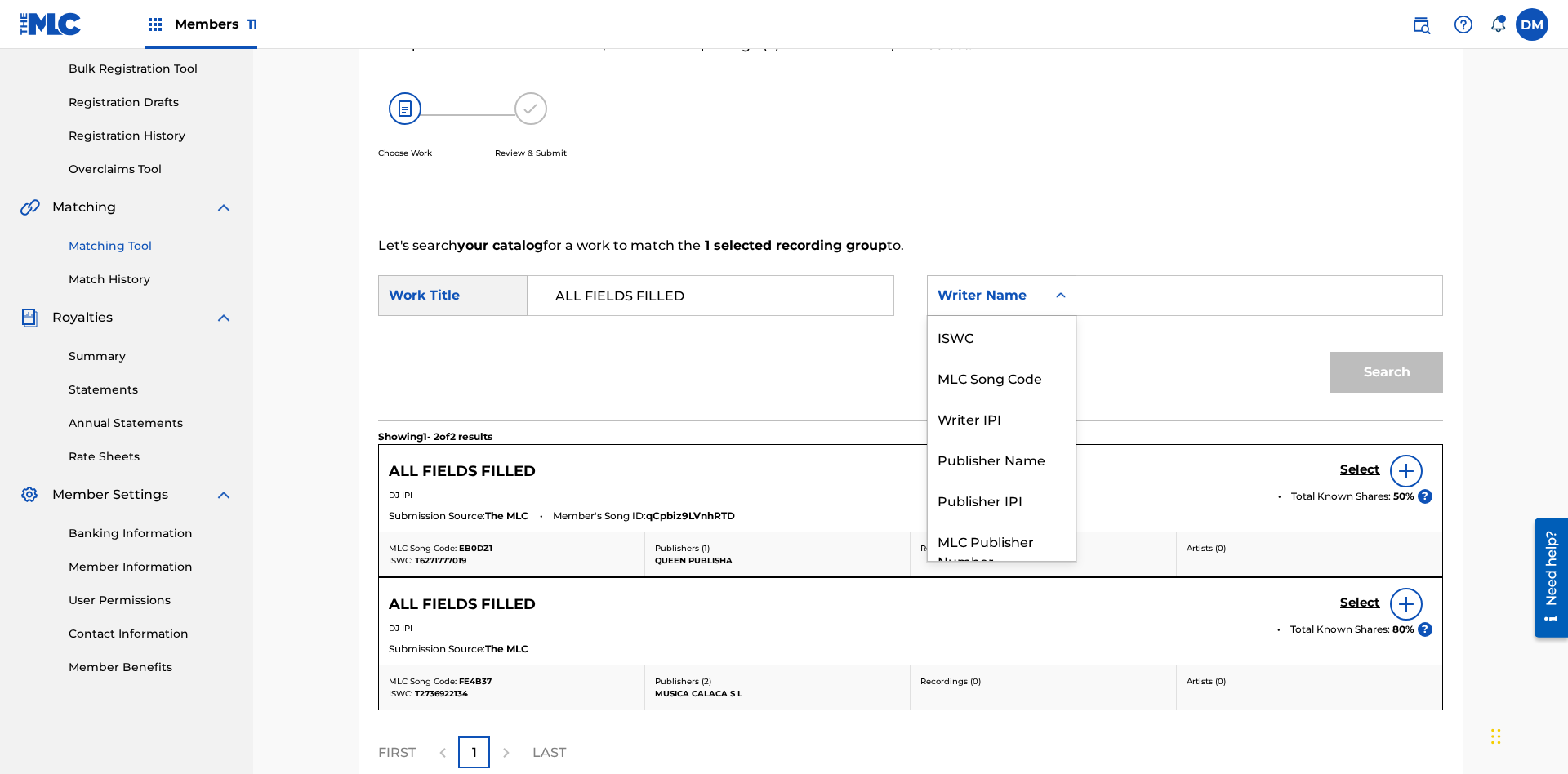
click at [1001, 397] on div "Writer IPI" at bounding box center [1001, 417] width 148 height 40
click at [1258, 276] on input "Search Form" at bounding box center [1259, 295] width 338 height 39
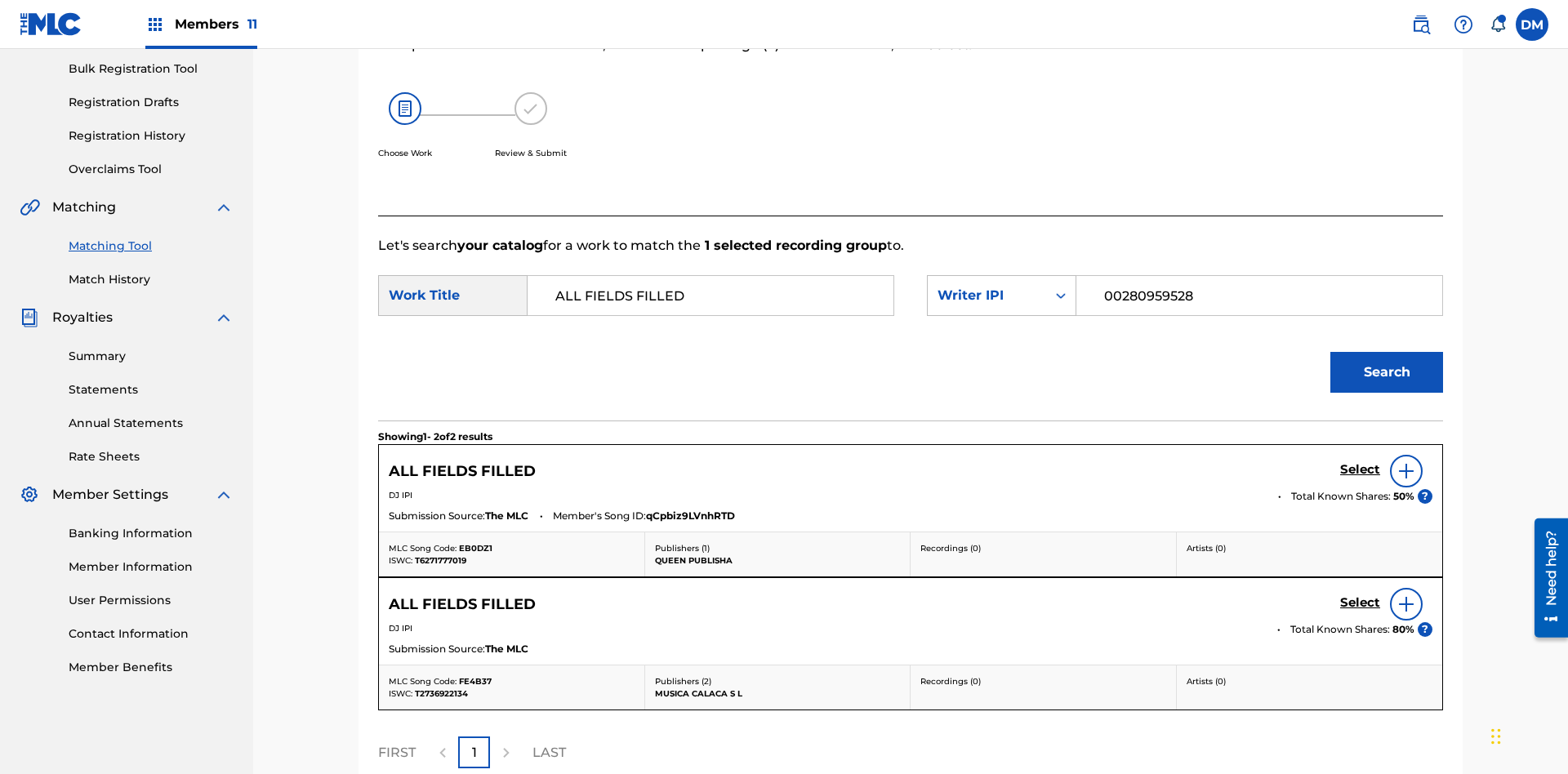
type input "00280959528"
click at [1386, 352] on button "Search" at bounding box center [1386, 372] width 113 height 40
click at [1258, 276] on input "00280959528" at bounding box center [1259, 295] width 338 height 39
click at [1001, 285] on div "Writer IPI" at bounding box center [987, 294] width 99 height 19
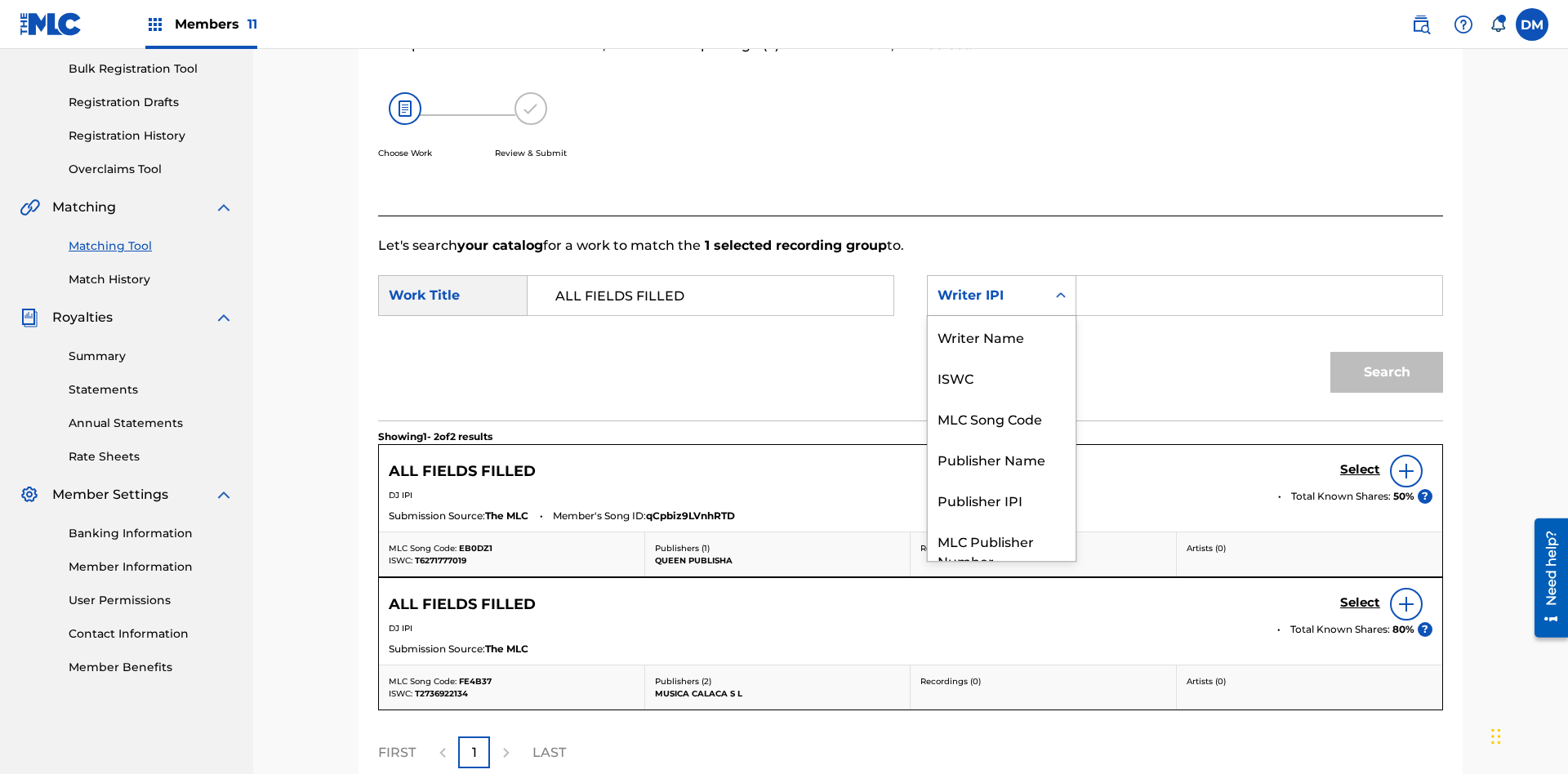
click at [1001, 438] on div "Publisher Name" at bounding box center [1001, 459] width 148 height 40
click at [1258, 276] on input "Search Form" at bounding box center [1259, 295] width 338 height 39
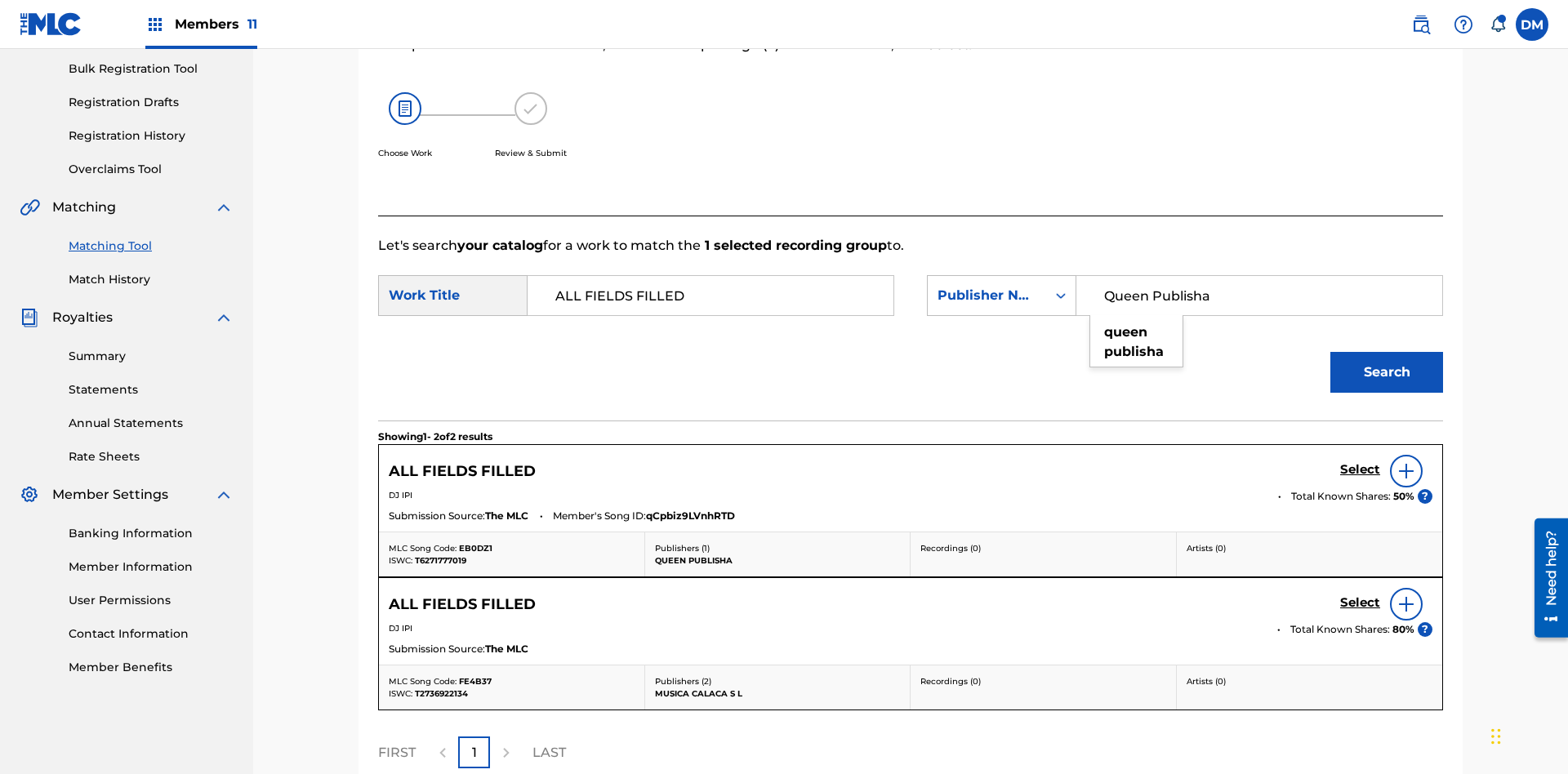
type input "Queen Publisha"
click at [1386, 352] on button "Search" at bounding box center [1386, 372] width 113 height 40
click at [1258, 276] on input "Queen Publisha" at bounding box center [1259, 295] width 338 height 39
click at [1001, 285] on div "Publisher Name" at bounding box center [987, 294] width 99 height 19
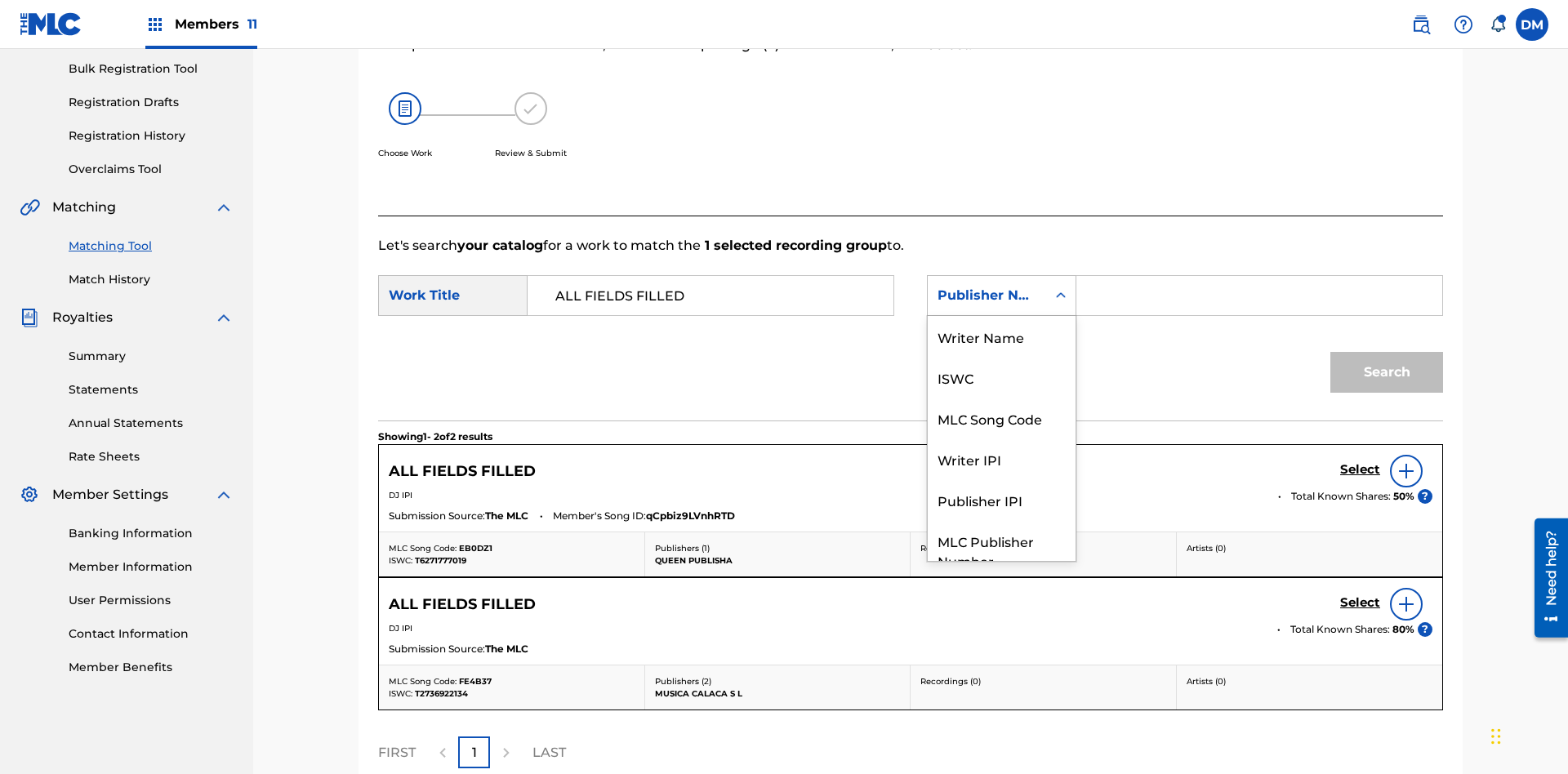
click at [1001, 479] on div "Publisher IPI" at bounding box center [1001, 499] width 148 height 40
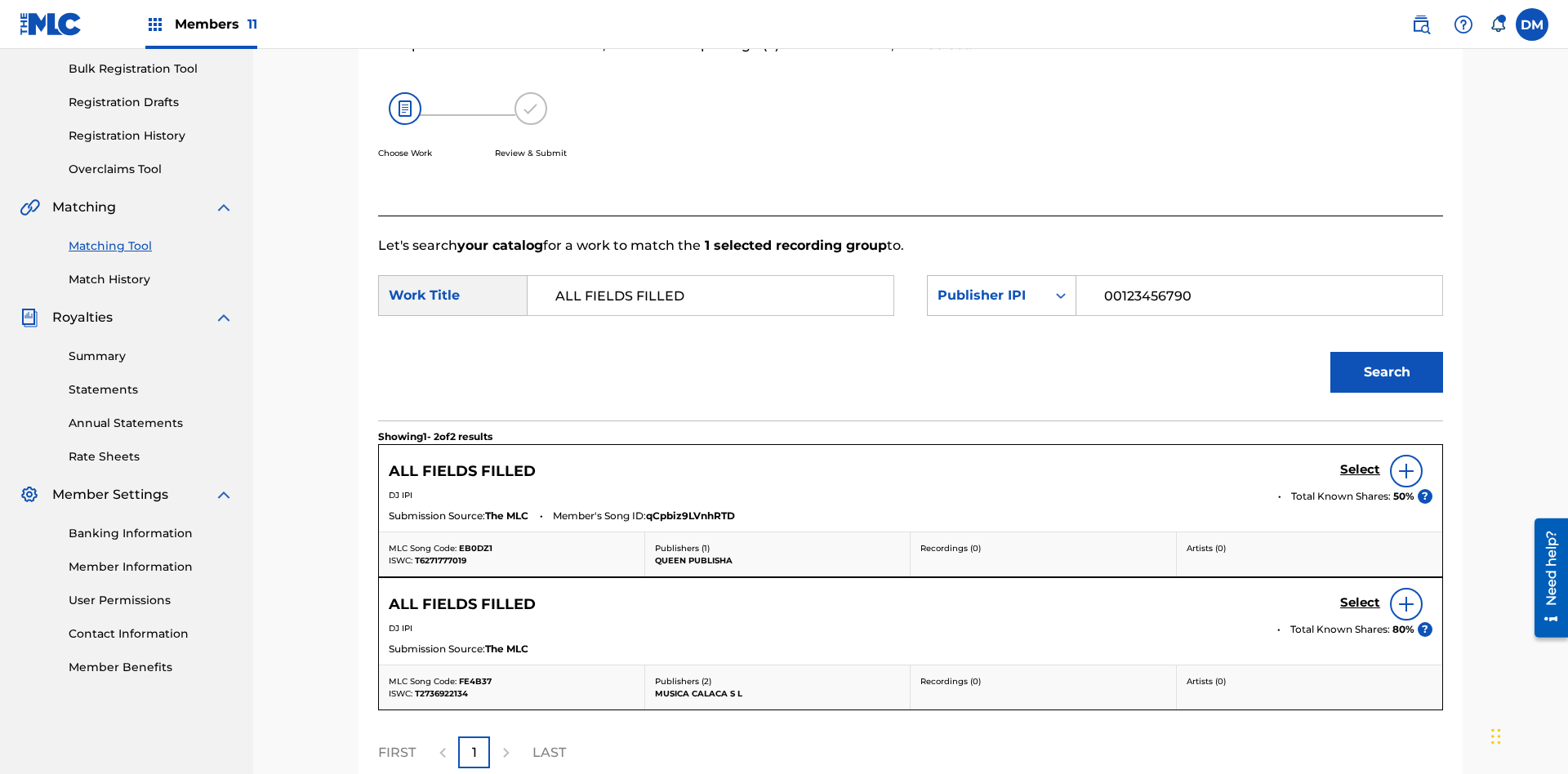
type input "00123456790"
click at [1386, 352] on button "Search" at bounding box center [1386, 372] width 113 height 40
click at [1258, 276] on input "00123456790" at bounding box center [1259, 295] width 338 height 39
click at [1001, 285] on div "Publisher IPI" at bounding box center [987, 294] width 99 height 19
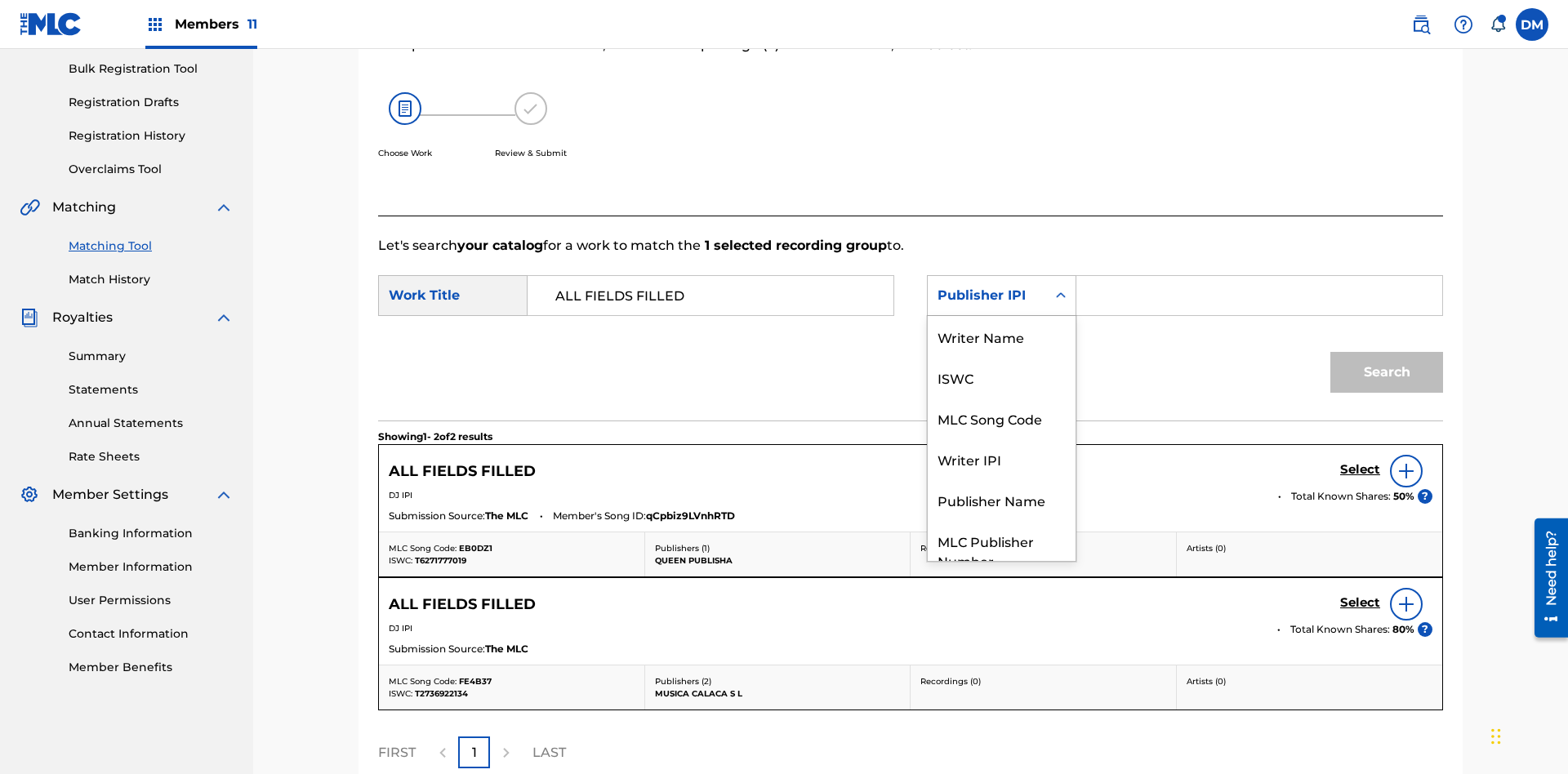
click at [1001, 520] on div "MLC Publisher Number" at bounding box center [1001, 550] width 148 height 61
type input "P077TM"
click at [1386, 352] on button "Search" at bounding box center [1386, 372] width 113 height 40
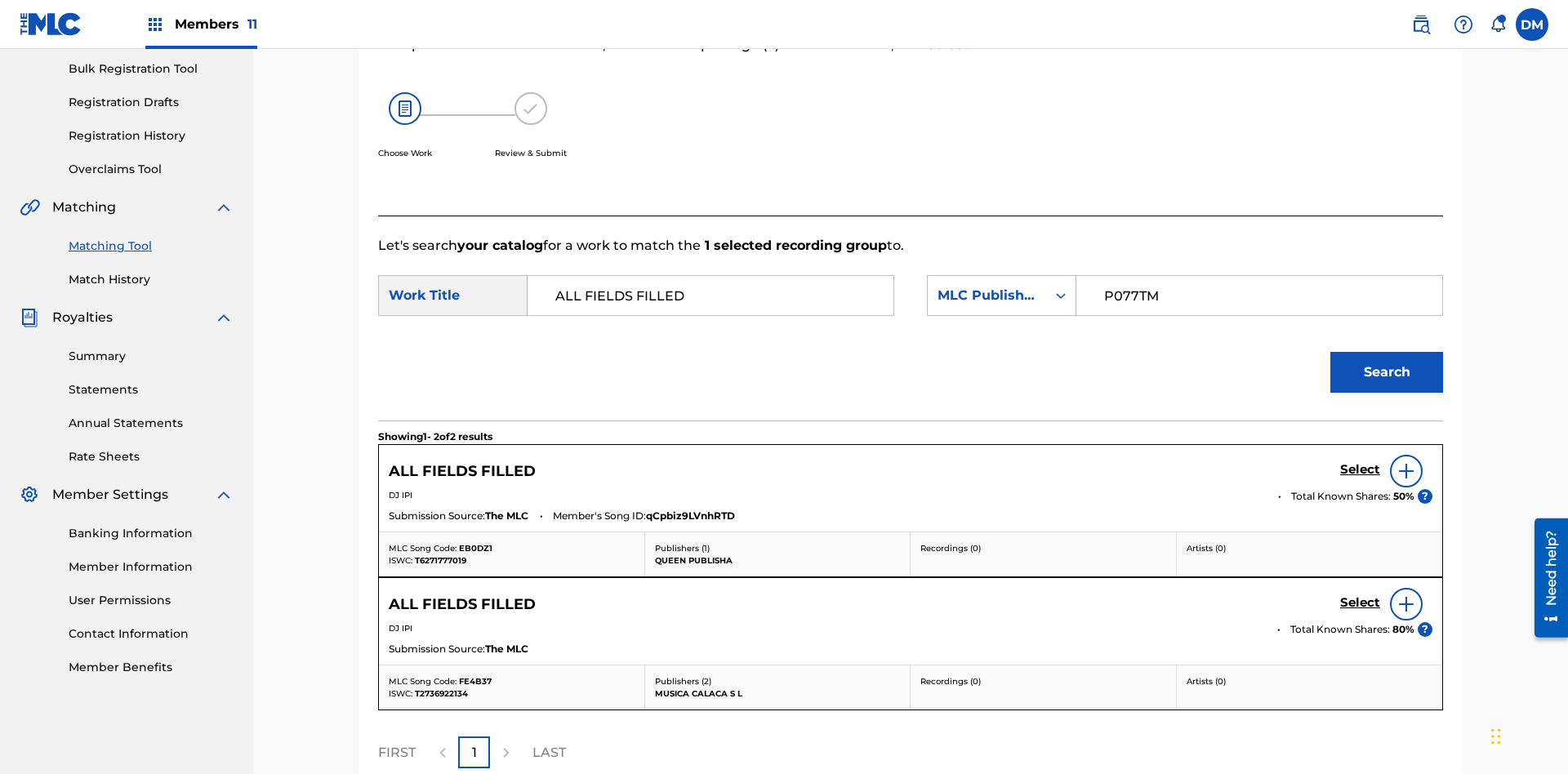
click at [1258, 276] on input "P077TM" at bounding box center [1259, 295] width 338 height 39
click at [1360, 462] on h5 "Select" at bounding box center [1360, 470] width 40 height 16
